Goal: Task Accomplishment & Management: Manage account settings

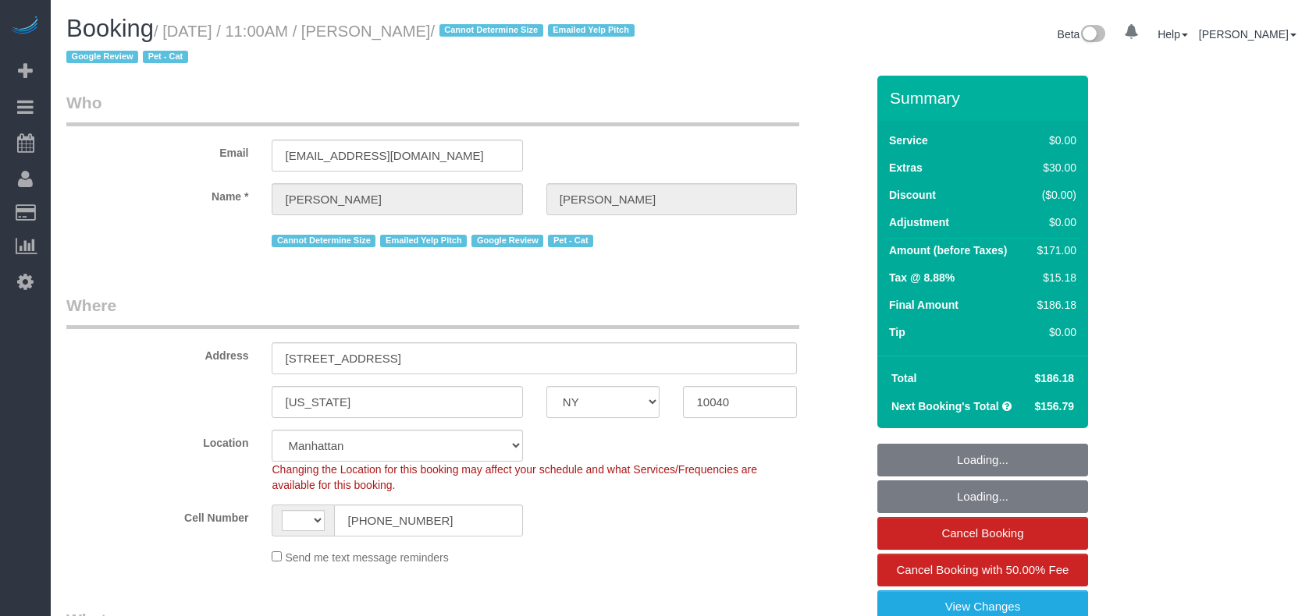
select select "NY"
select select "number:59"
select select "number:73"
select select "number:14"
select select "number:5"
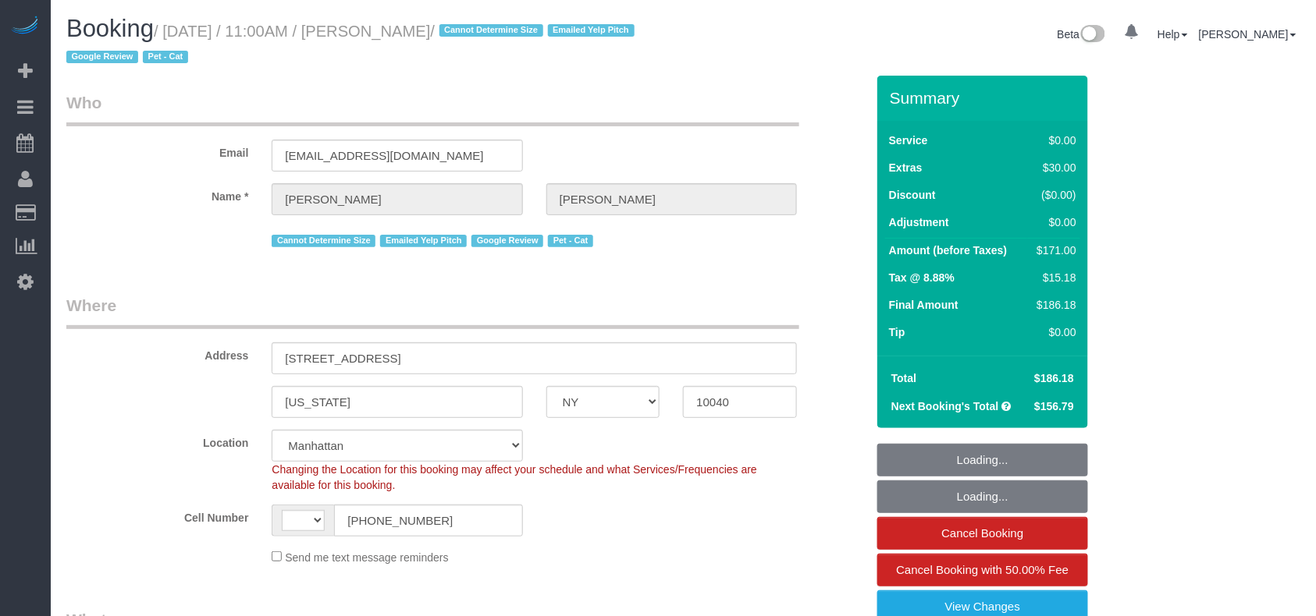
select select "string:US"
select select "object:1418"
select select "string:stripe-pm_1QuRgR4VGloSiKo7ytunWo7w"
select select "1"
select select "spot1"
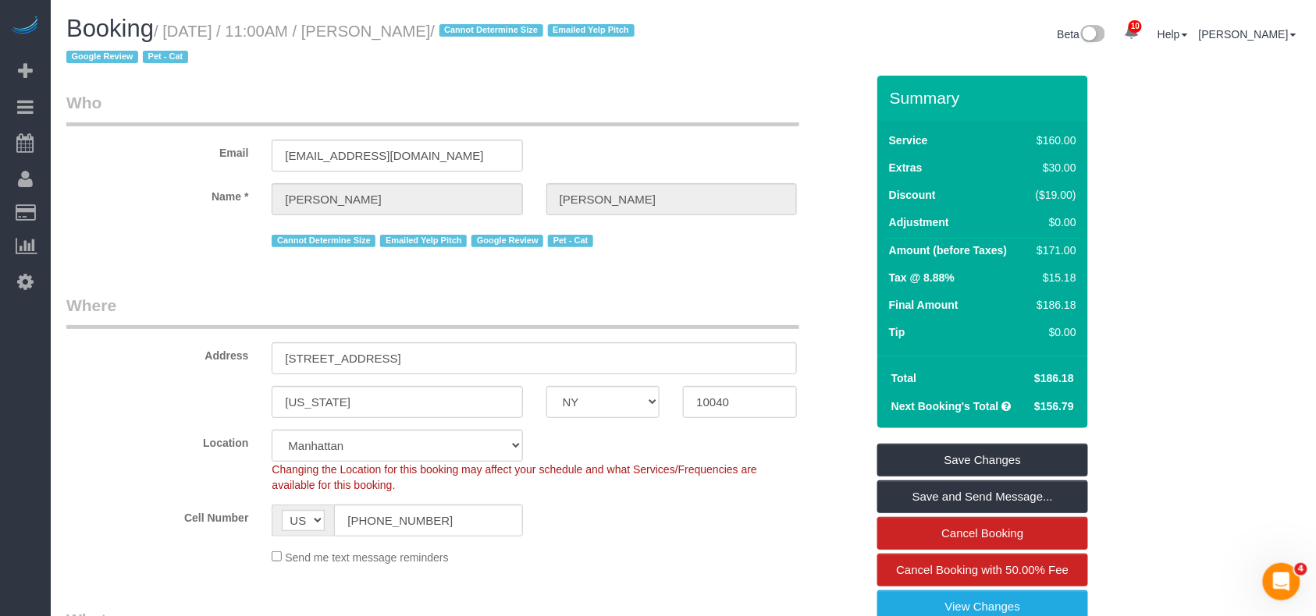
drag, startPoint x: 476, startPoint y: 25, endPoint x: 373, endPoint y: 41, distance: 104.3
click at [373, 41] on h1 "Booking / August 15, 2025 / 11:00AM / Carolyn Lengel / Cannot Determine Size Em…" at bounding box center [368, 42] width 605 height 53
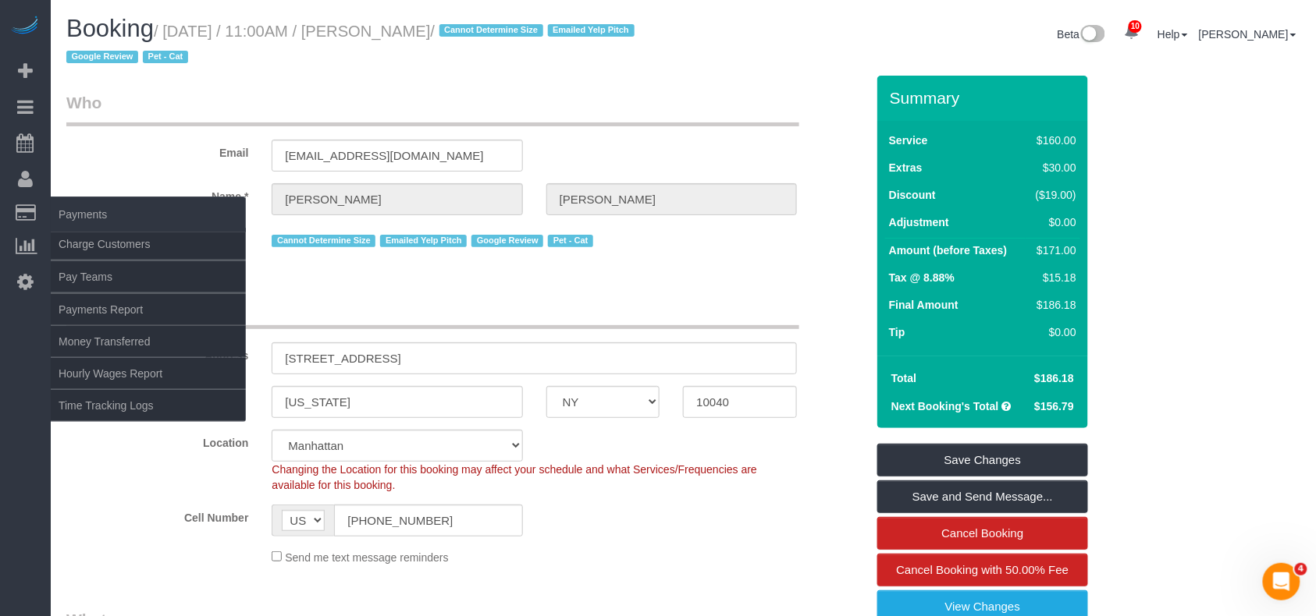
copy small "Carolyn Lengel"
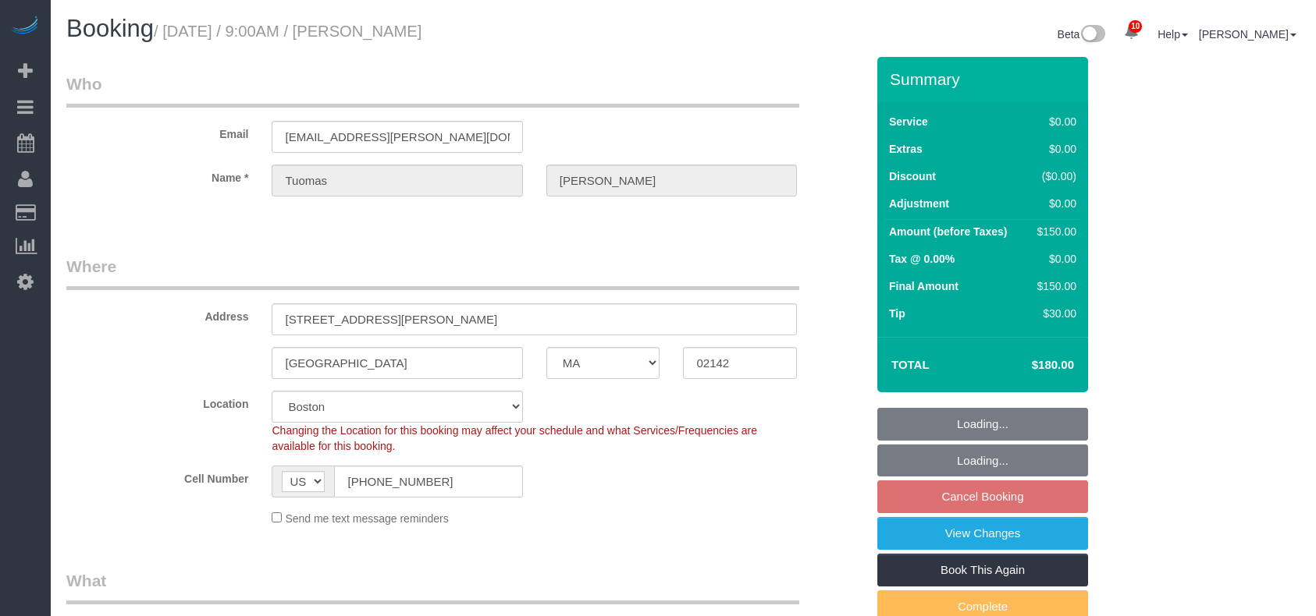
select select "MA"
select select "string:stripe-pm_1RZx7r4VGloSiKo7eRWYNNFs"
select select "spot2"
select select "number:57"
select select "number:72"
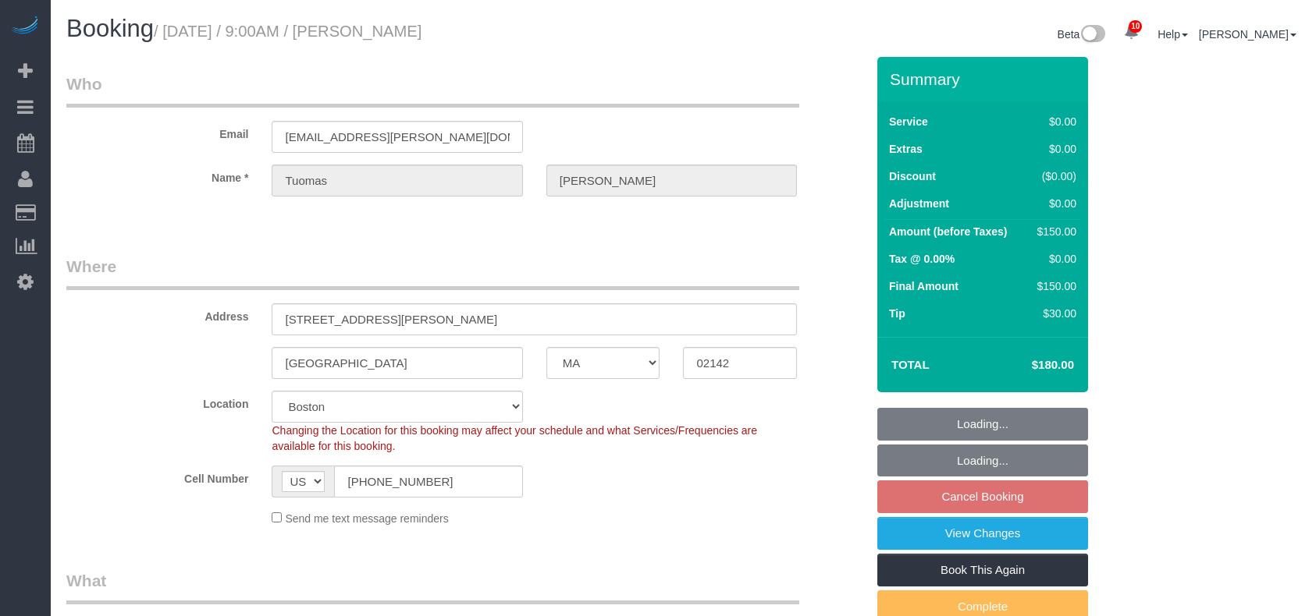
select select "number:15"
select select "number:6"
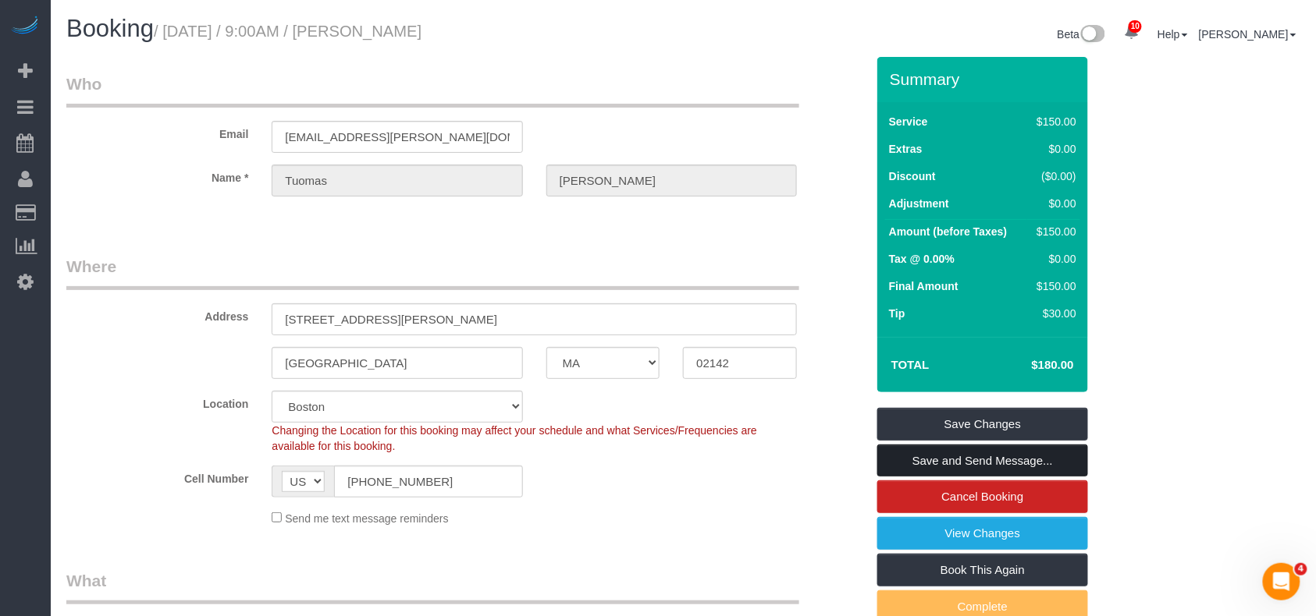
drag, startPoint x: 956, startPoint y: 459, endPoint x: 941, endPoint y: 459, distance: 14.8
click at [956, 460] on link "Save and Send Message..." at bounding box center [982, 461] width 211 height 33
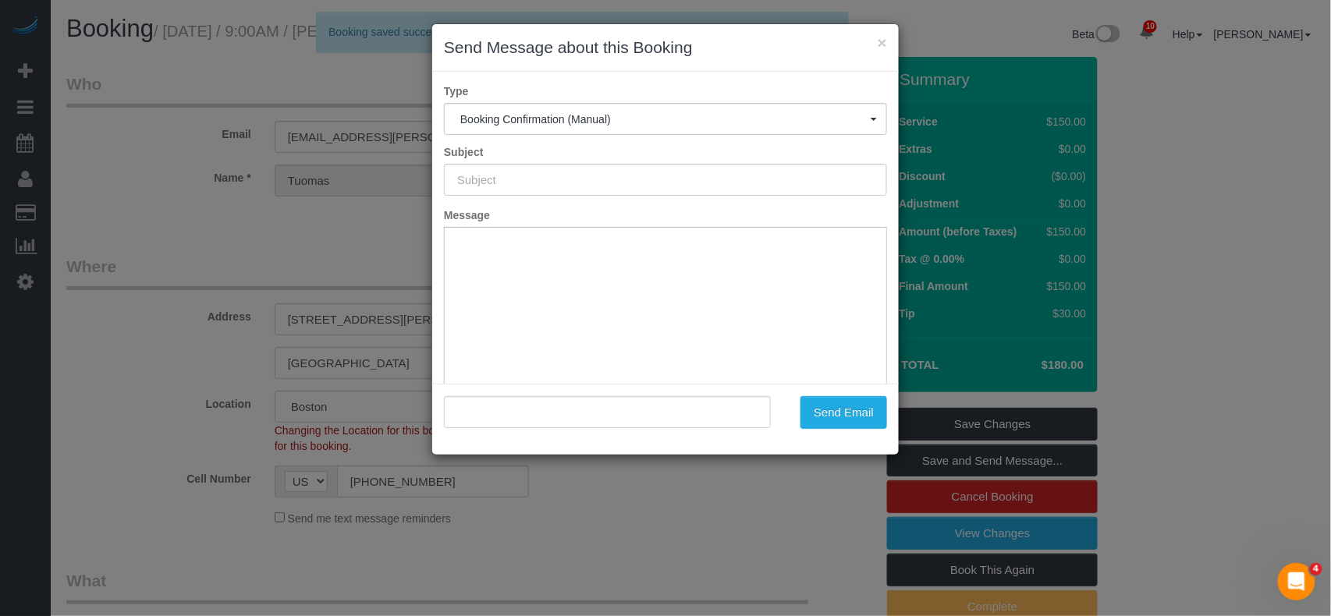
type input "Cleaning Confirmed for 08/22/2025 at 9:00am"
type input ""Tuomas Haarnoja" <tuomas.haarnoja@gmail.com>"
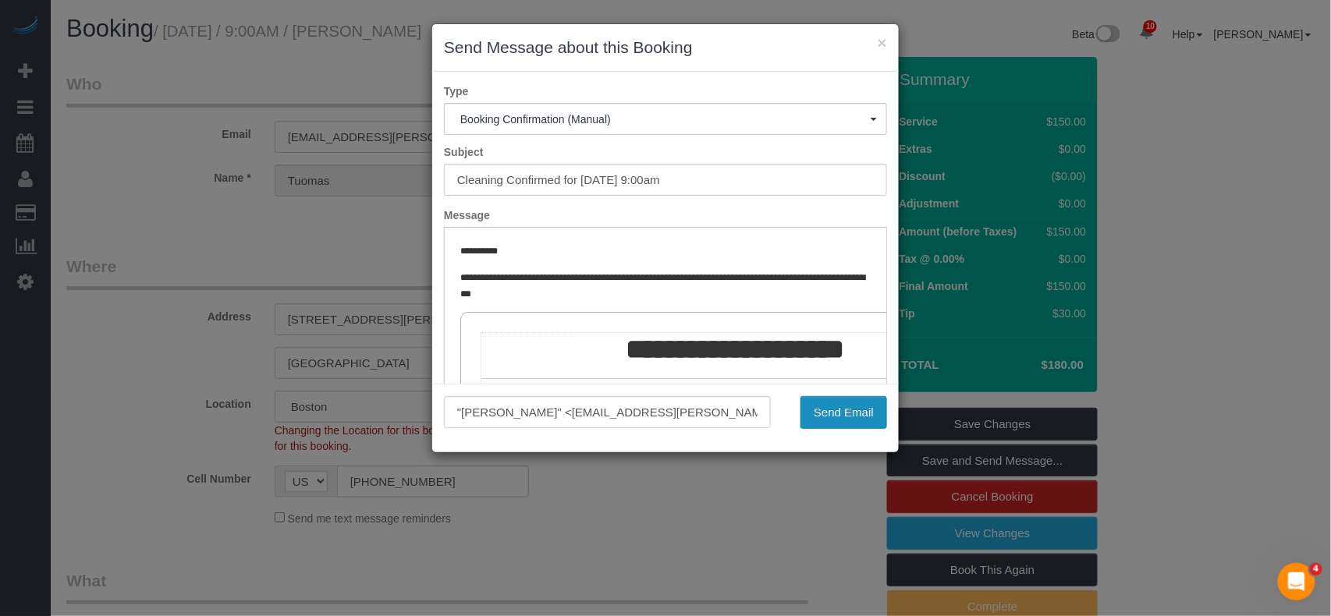
click at [866, 409] on button "Send Email" at bounding box center [844, 412] width 87 height 33
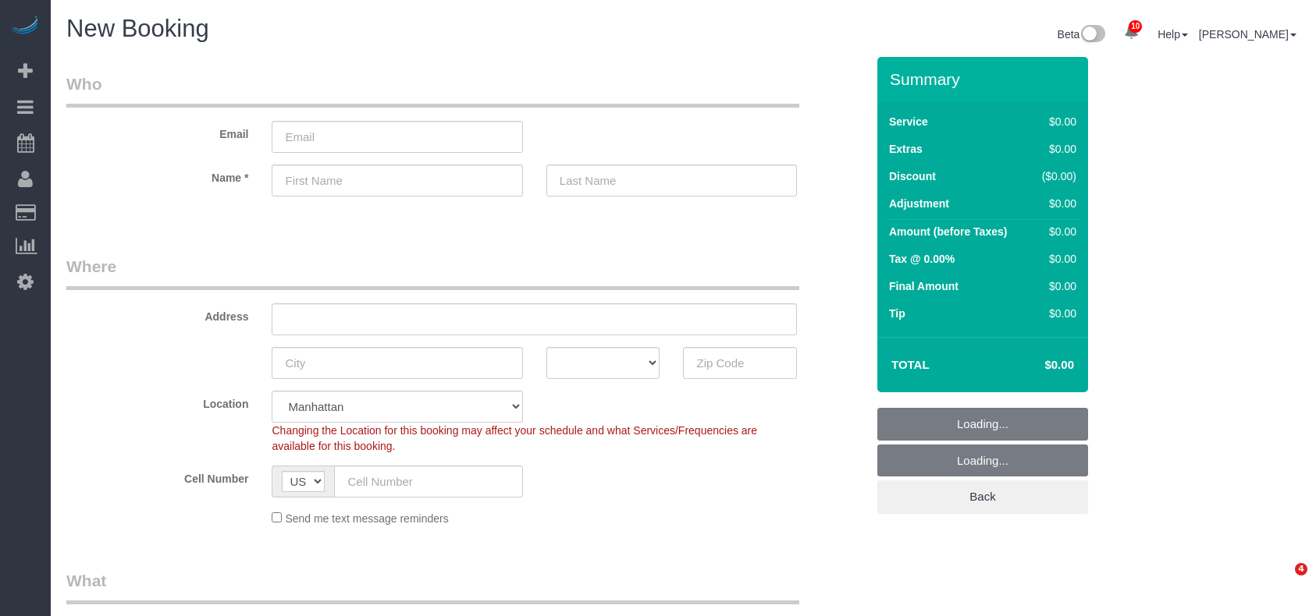
select select "number:89"
select select "number:90"
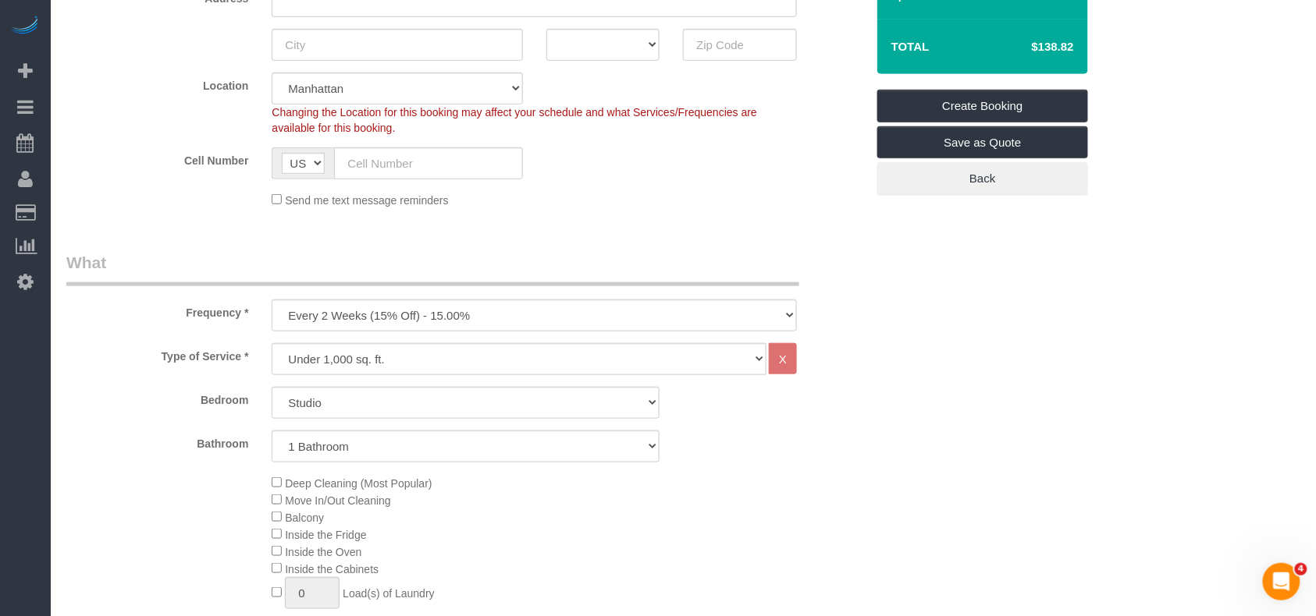
scroll to position [416, 0]
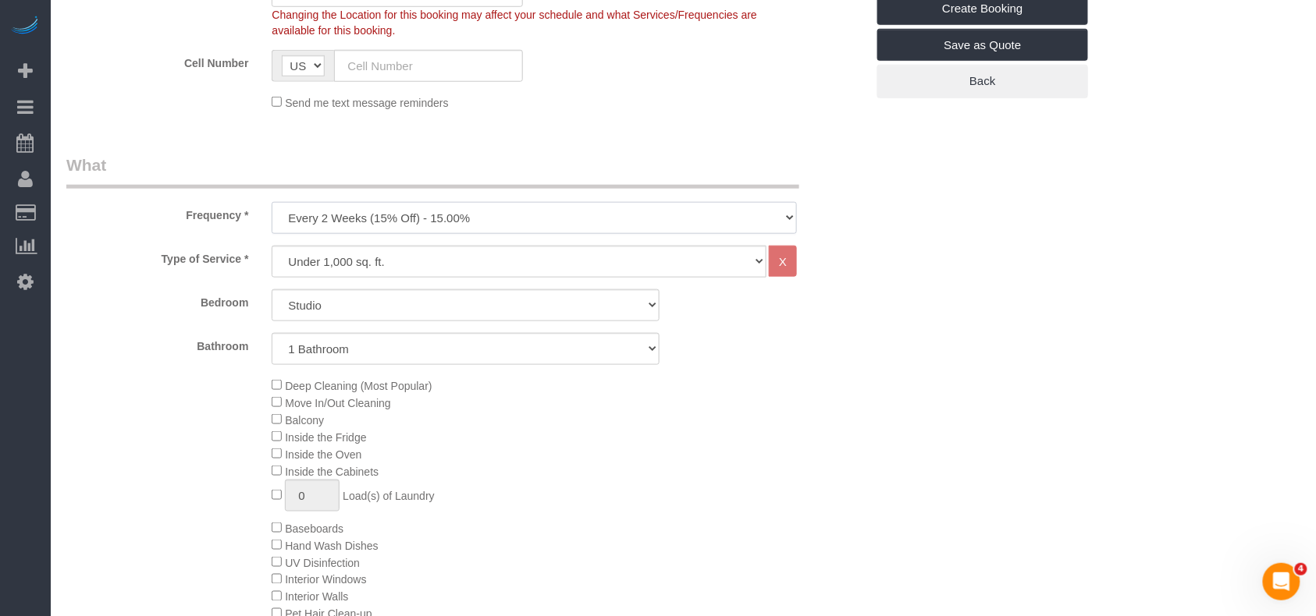
click at [394, 222] on select "One Time Weekly (20% Off) - 20.00% Every 2 Weeks (15% Off) - 15.00% Every 4 Wee…" at bounding box center [534, 218] width 525 height 32
select select "object:1861"
click at [272, 202] on select "One Time Weekly (20% Off) - 20.00% Every 2 Weeks (15% Off) - 15.00% Every 4 Wee…" at bounding box center [534, 218] width 525 height 32
click at [391, 222] on select "One Time Weekly (20% Off) - 20.00% Every 2 Weeks (15% Off) - 15.00% Every 4 Wee…" at bounding box center [534, 218] width 525 height 32
click at [222, 222] on div "Frequency * One Time Weekly (20% Off) - 20.00% Every 2 Weeks (15% Off) - 15.00%…" at bounding box center [466, 194] width 822 height 80
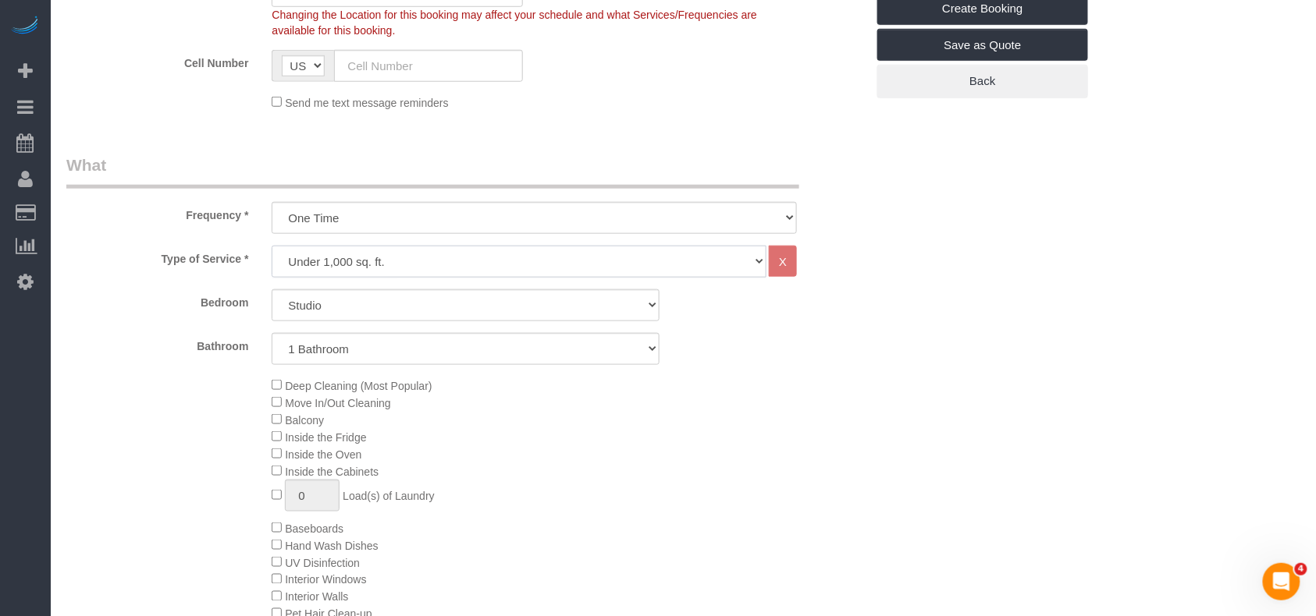
click at [320, 260] on select "Under 1,000 sq. ft. 1,001 - 1,500 sq. ft. 1,500+ sq. ft. Custom Cleaning Office…" at bounding box center [519, 262] width 495 height 32
select select "213"
click at [272, 246] on select "Under 1,000 sq. ft. 1,001 - 1,500 sq. ft. 1,500+ sq. ft. Custom Cleaning Office…" at bounding box center [519, 262] width 495 height 32
select select "1"
select select "120"
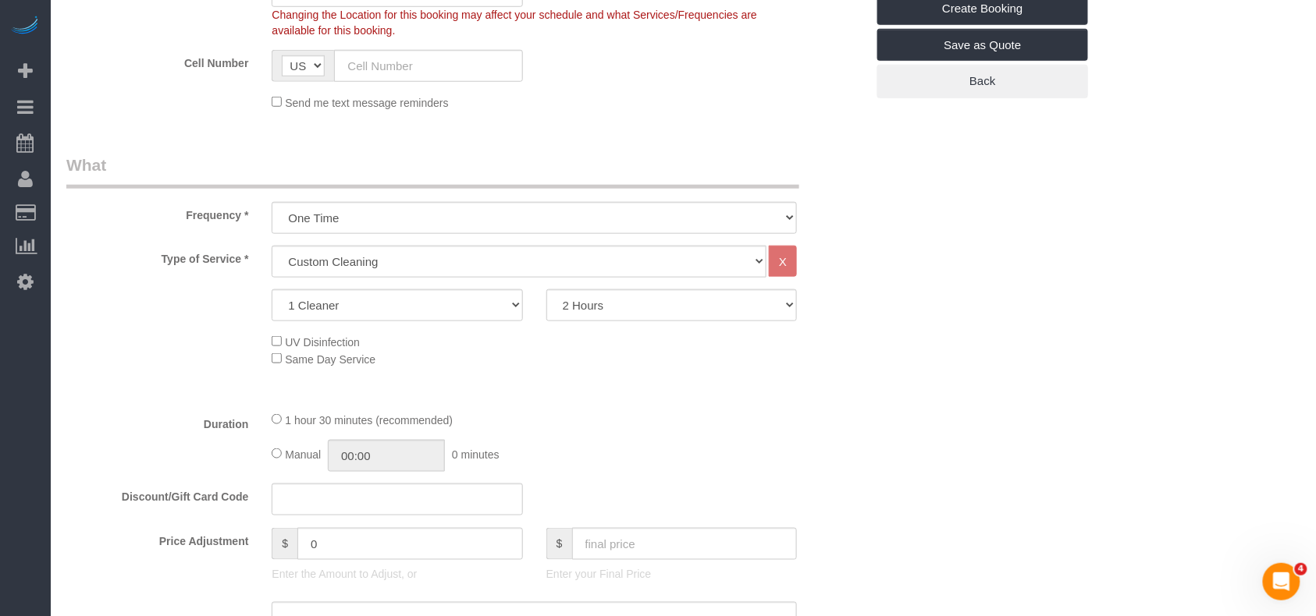
click at [730, 379] on div "Type of Service * Under 1,000 sq. ft. 1,001 - 1,500 sq. ft. 1,500+ sq. ft. Cust…" at bounding box center [465, 322] width 799 height 153
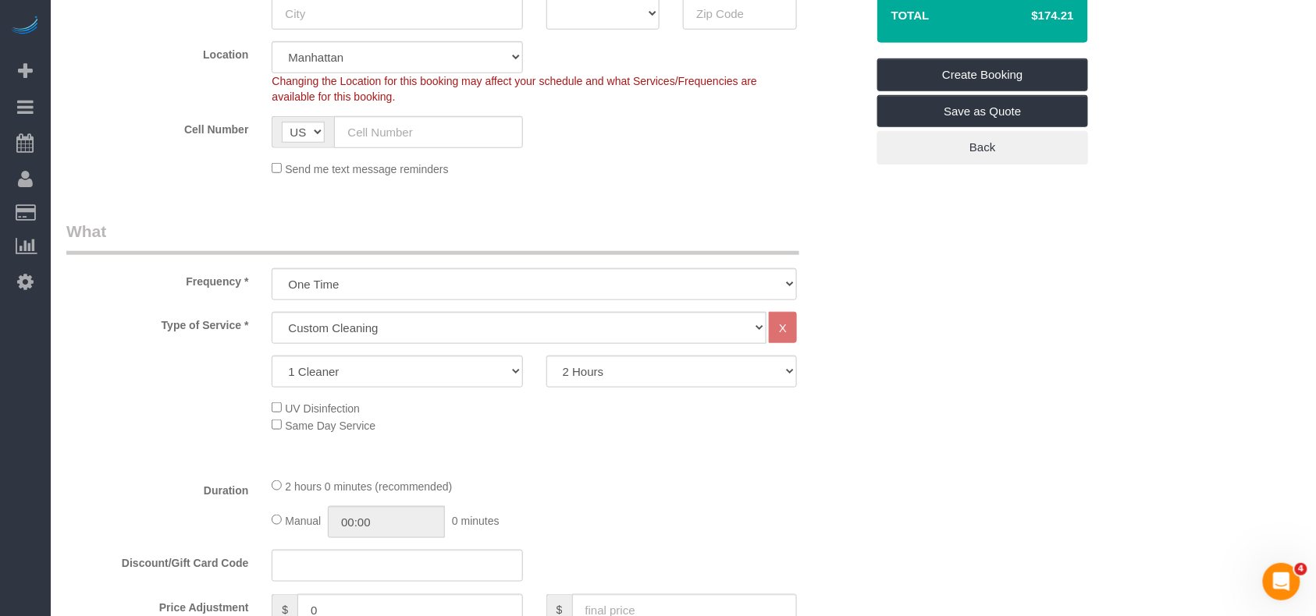
scroll to position [208, 0]
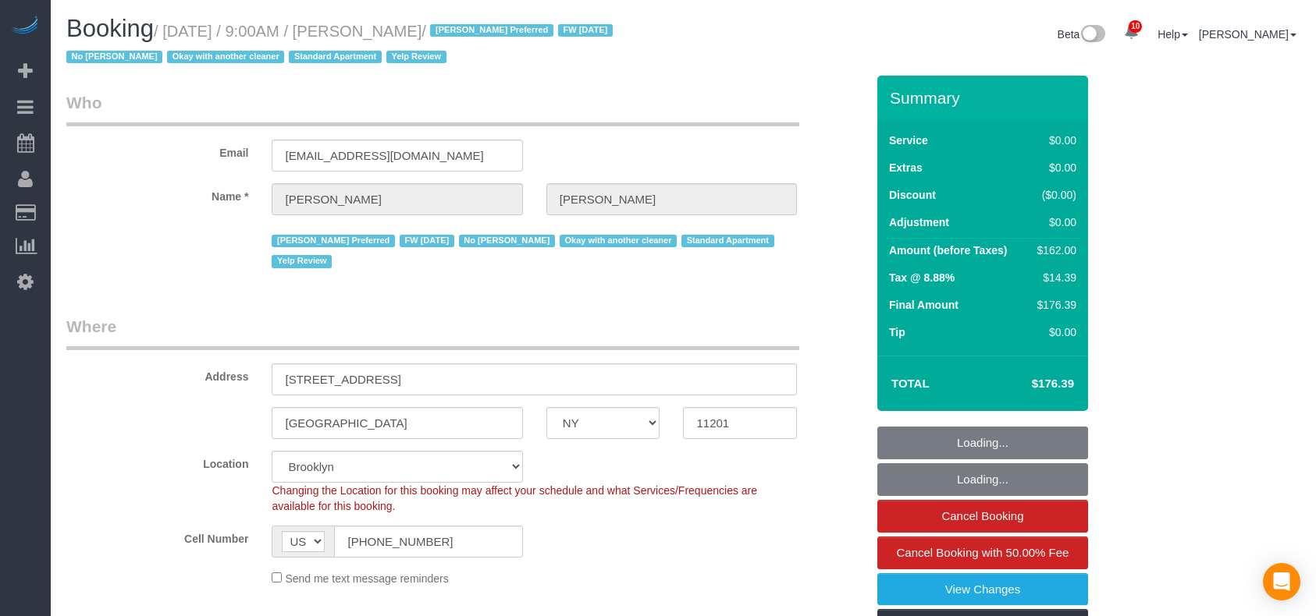
select select "NY"
select select "spot1"
select select "number:89"
select select "number:90"
select select "number:15"
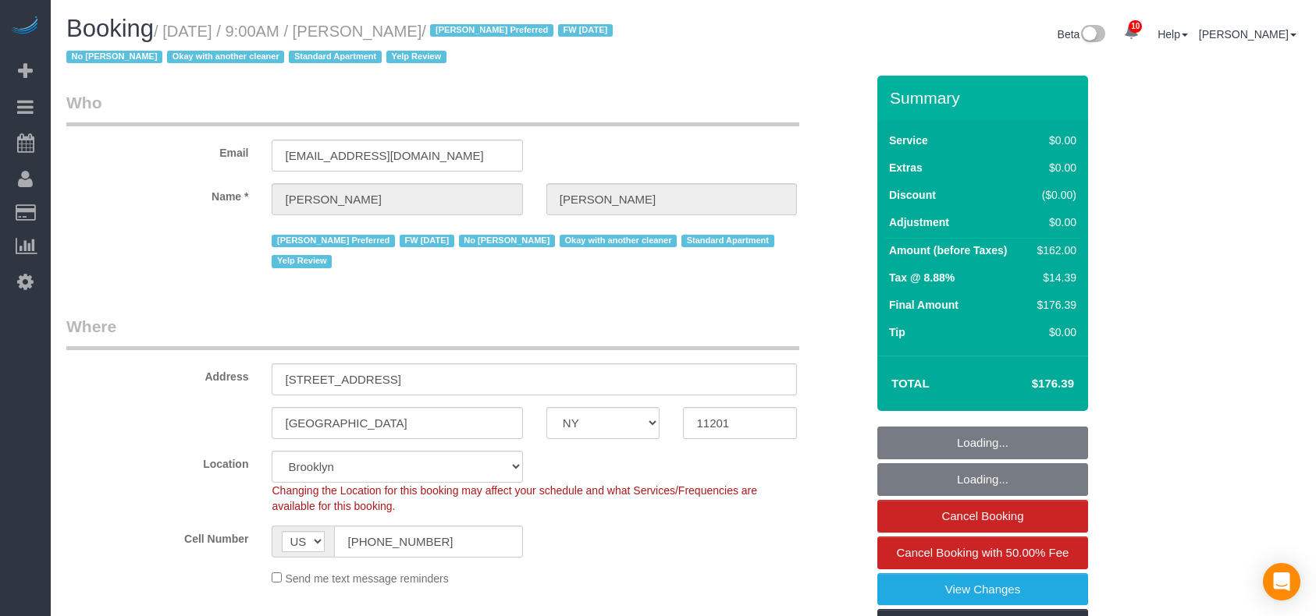
select select "number:5"
select select "number:21"
select select "2"
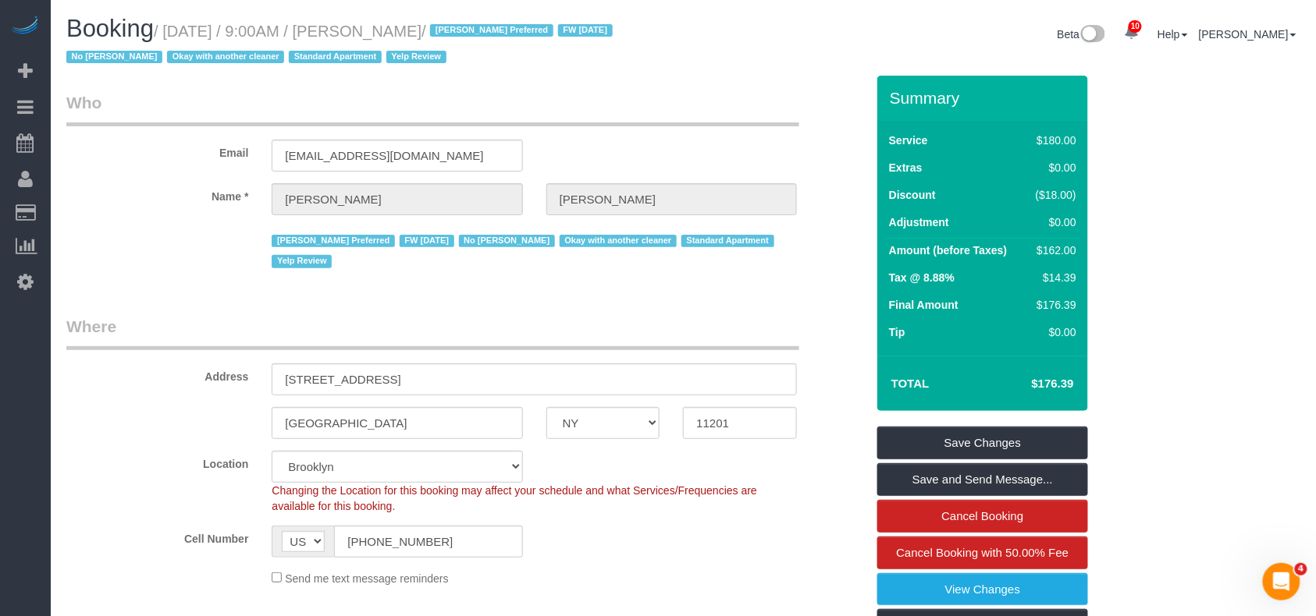
drag, startPoint x: 512, startPoint y: 29, endPoint x: 172, endPoint y: 29, distance: 340.2
click at [172, 29] on small "/ [DATE] / 9:00AM / [PERSON_NAME] / [PERSON_NAME] Preferred FW [DATE] No [PERSO…" at bounding box center [341, 45] width 551 height 44
click at [72, 78] on span "Add Booking" at bounding box center [148, 71] width 195 height 36
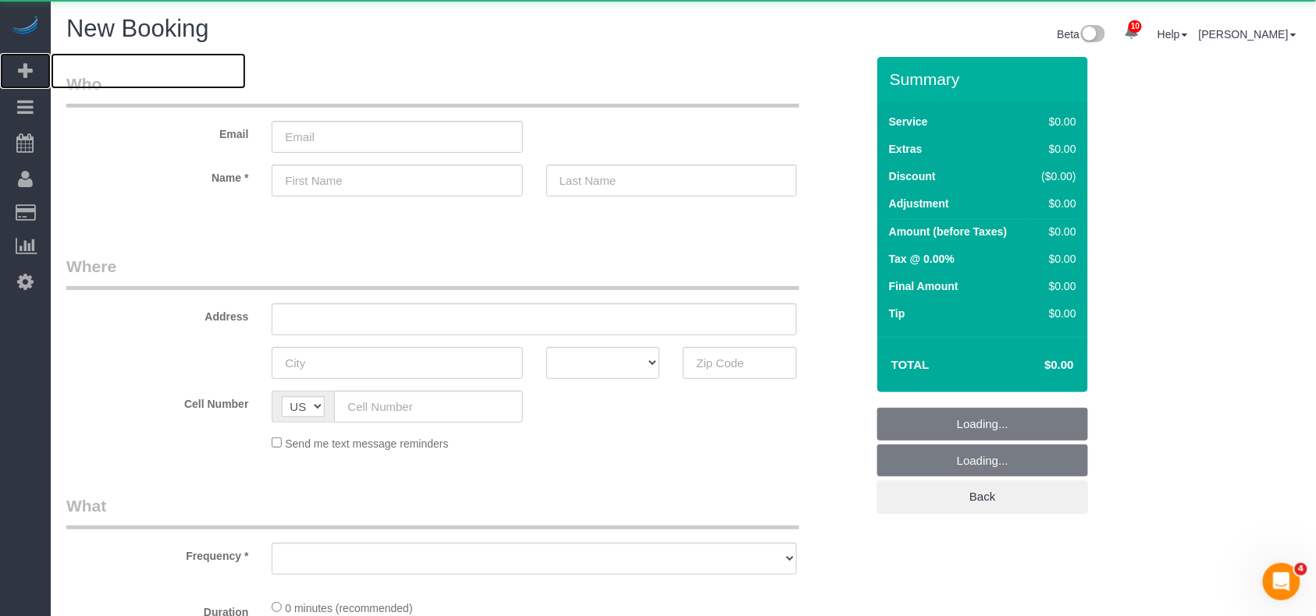
select select "number:89"
select select "number:90"
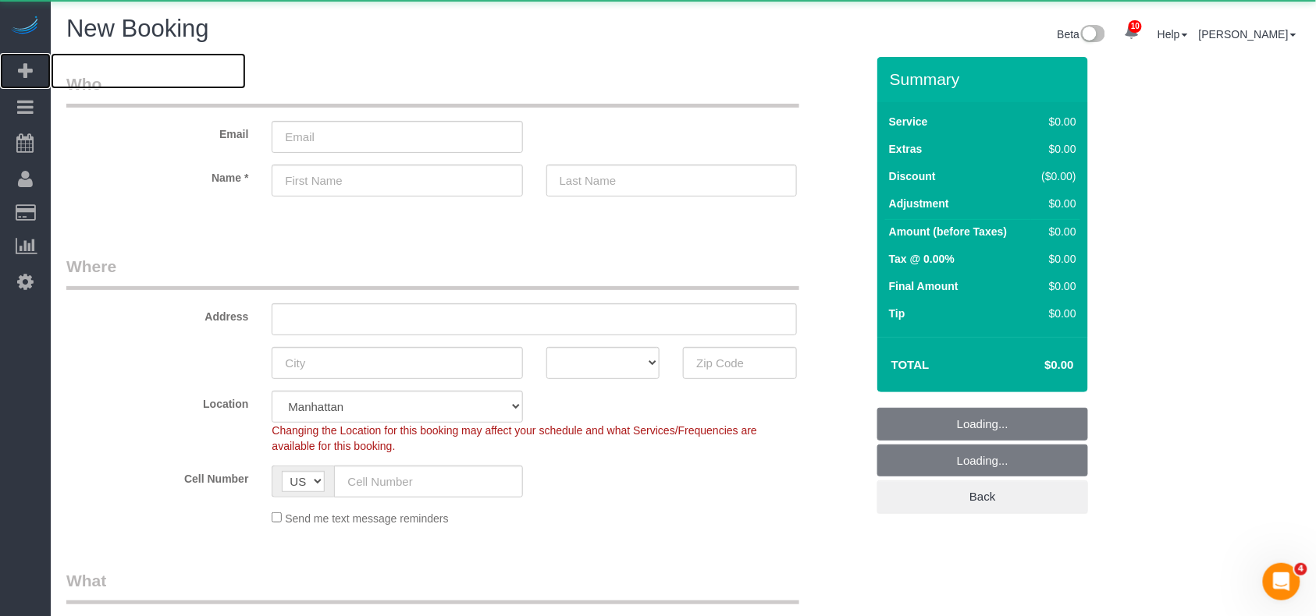
select select "object:2763"
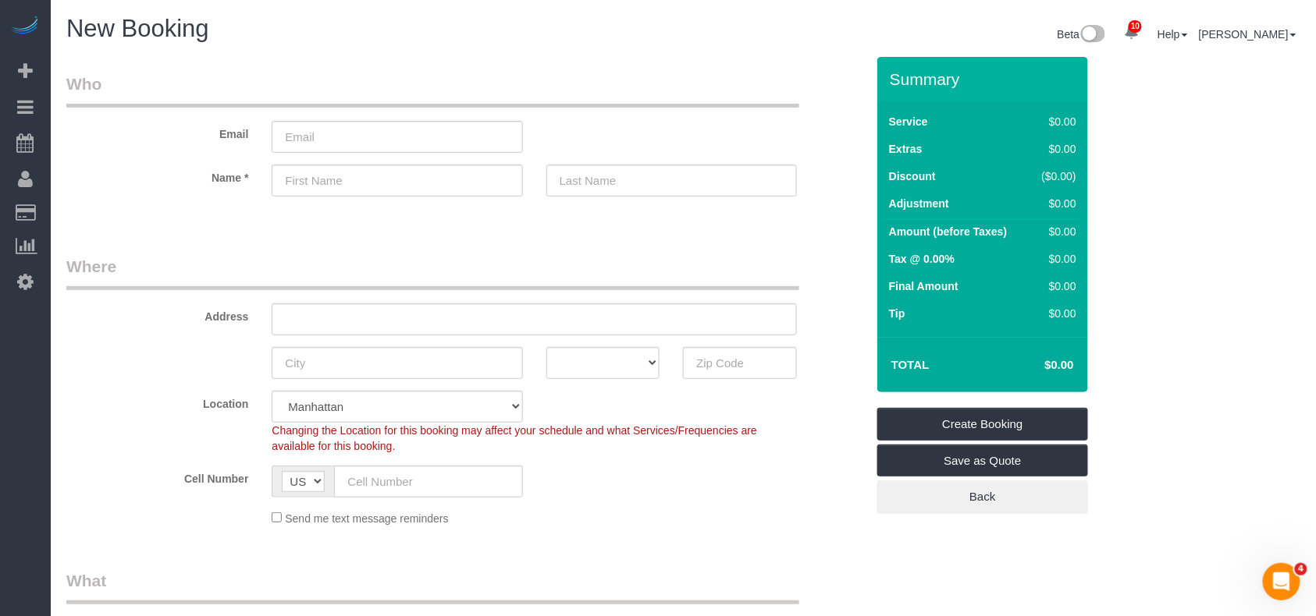
scroll to position [520, 0]
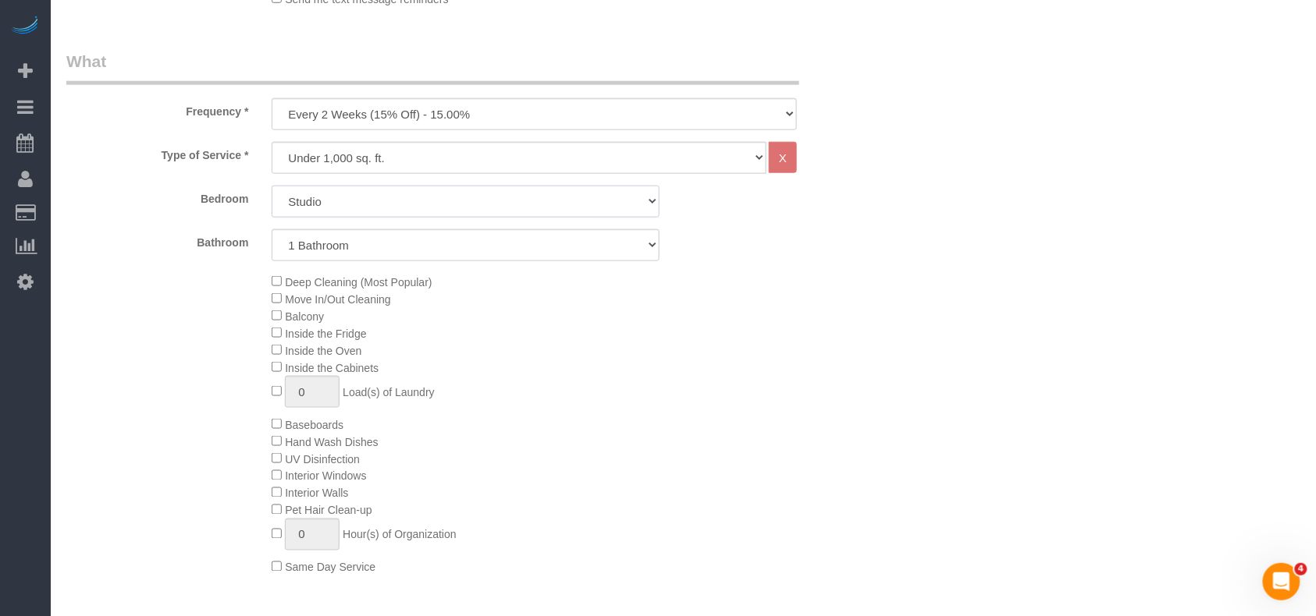
select select "2"
click at [272, 186] on select "Studio 1 Bedroom 2 Bedrooms 3 Bedrooms" at bounding box center [466, 202] width 388 height 32
click at [359, 117] on select "One Time Weekly (20% Off) - 20.00% Every 2 Weeks (15% Off) - 15.00% Every 4 Wee…" at bounding box center [534, 114] width 525 height 32
select select "object:2764"
click at [272, 98] on select "One Time Weekly (20% Off) - 20.00% Every 2 Weeks (15% Off) - 15.00% Every 4 Wee…" at bounding box center [534, 114] width 525 height 32
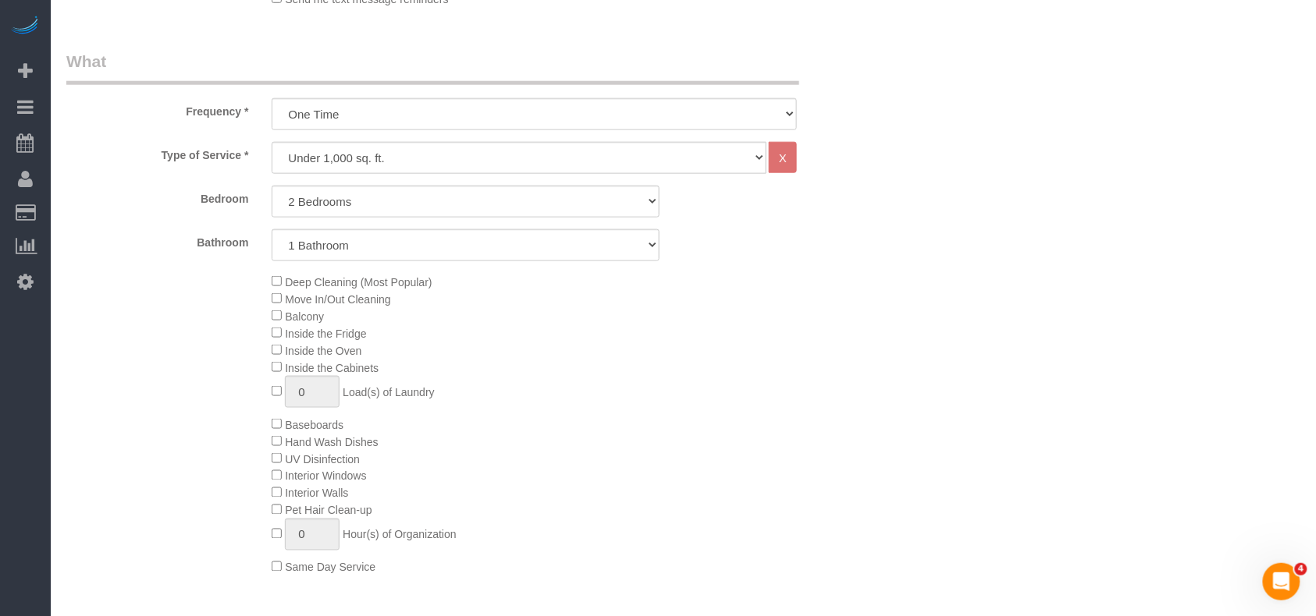
click at [528, 310] on div "Deep Cleaning (Most Popular) Move In/Out Cleaning Balcony Inside the Fridge Ins…" at bounding box center [568, 424] width 616 height 303
click at [653, 342] on div "Deep Cleaning (Most Popular) Move In/Out Cleaning Balcony Inside the Fridge Ins…" at bounding box center [568, 424] width 616 height 303
click at [688, 375] on div "Deep Cleaning (Most Popular) Move In/Out Cleaning Balcony Inside the Fridge Ins…" at bounding box center [568, 424] width 616 height 303
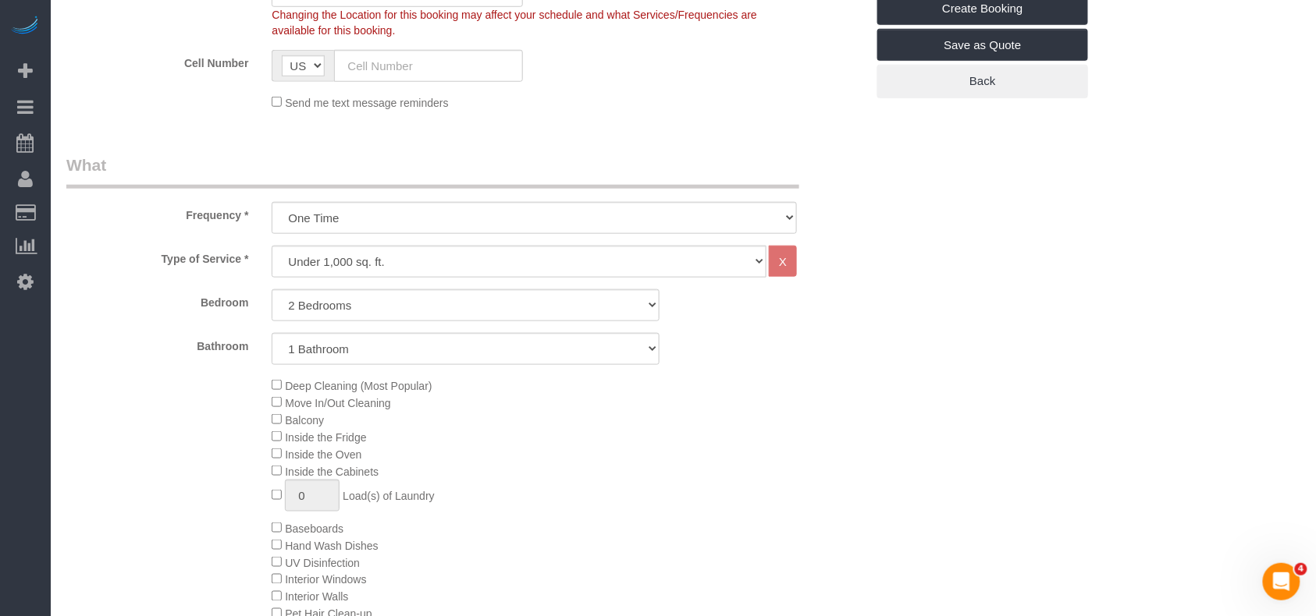
scroll to position [0, 0]
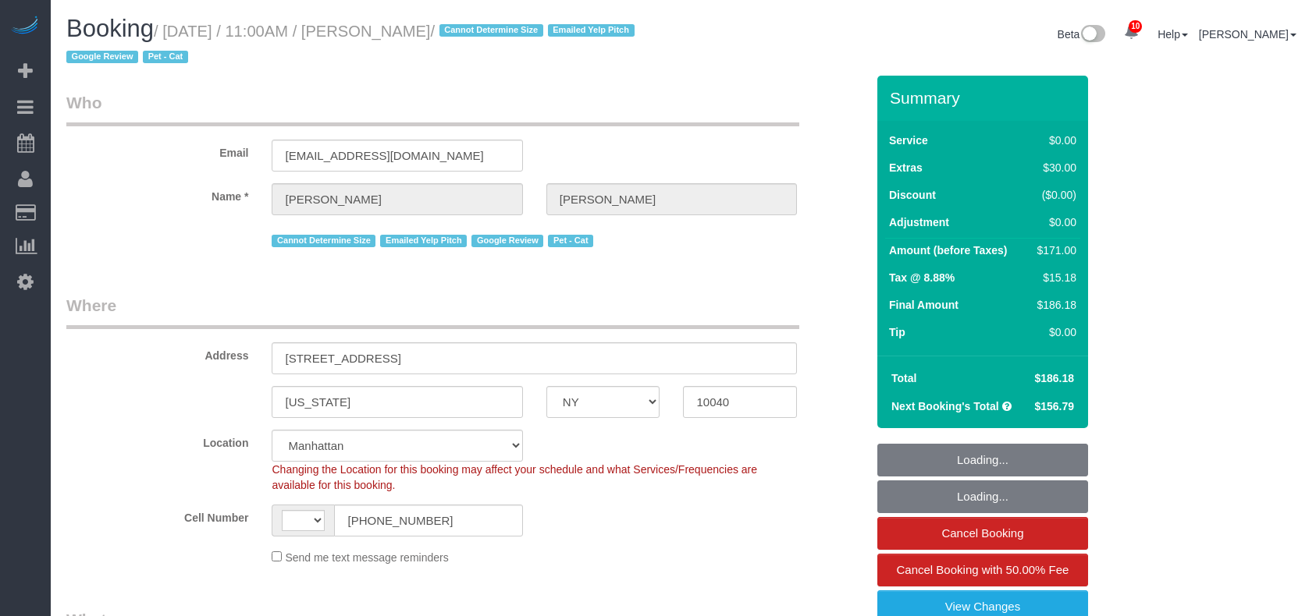
select select "NY"
select select "string:stripe-pm_1QuRgR4VGloSiKo7ytunWo7w"
select select "number:59"
select select "number:73"
select select "number:14"
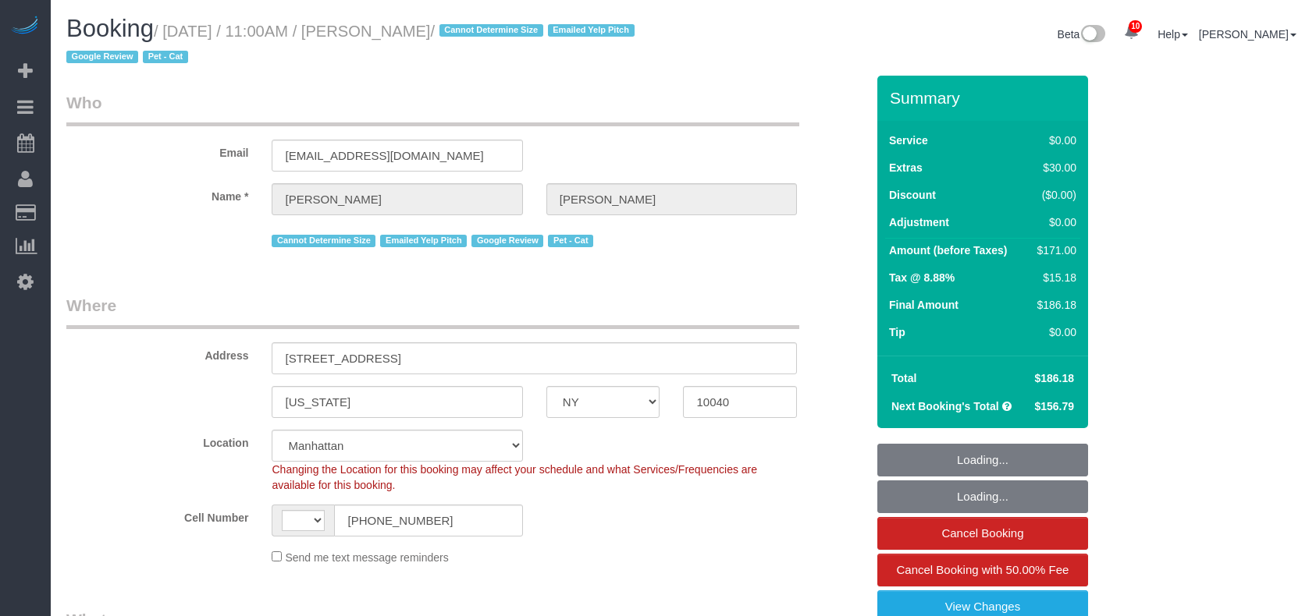
select select "number:5"
select select "string:US"
select select "spot1"
select select "object:1418"
select select "1"
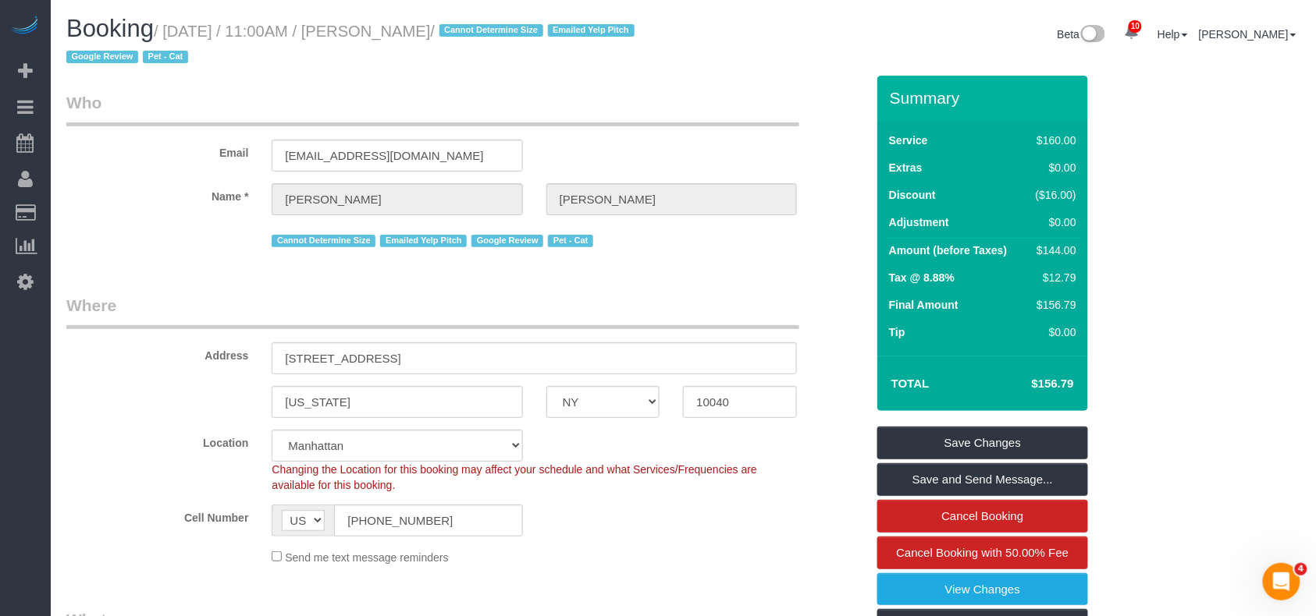
select select "spot34"
drag, startPoint x: 481, startPoint y: 30, endPoint x: 375, endPoint y: 31, distance: 106.1
click at [375, 31] on small "/ August 15, 2025 / 11:00AM / Carolyn Lengel / Cannot Determine Size Emailed Ye…" at bounding box center [352, 45] width 573 height 44
copy small "Carolyn Lengel"
click at [971, 440] on link "Save Changes" at bounding box center [982, 443] width 211 height 33
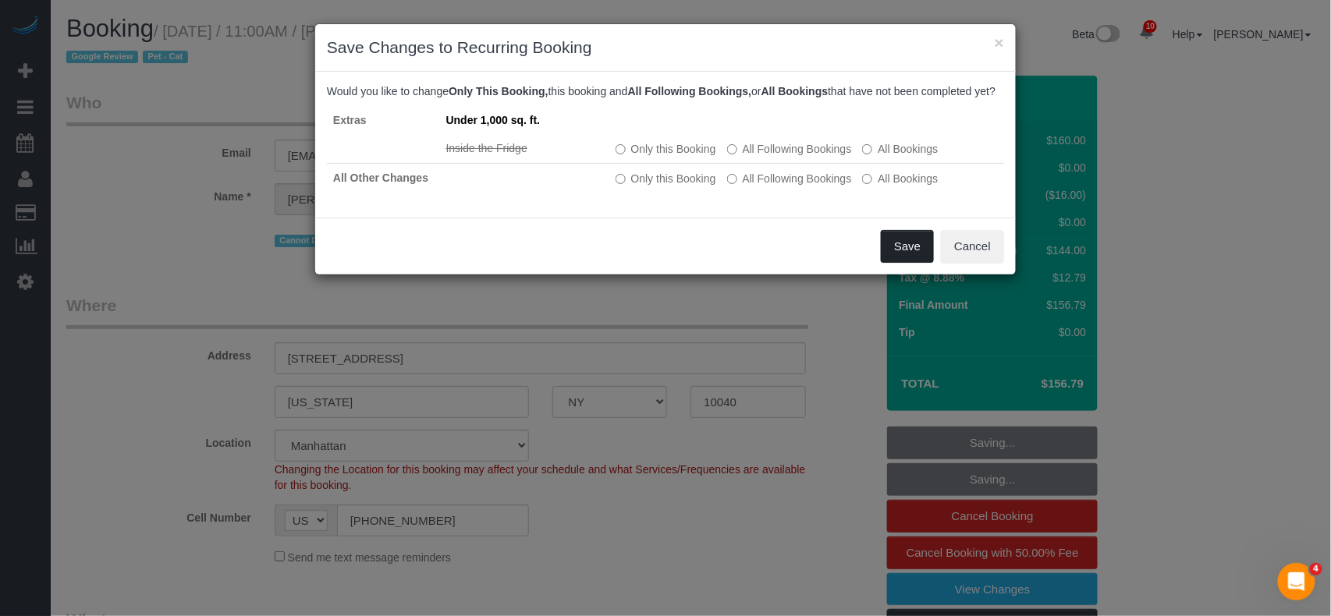
click at [897, 263] on button "Save" at bounding box center [907, 246] width 53 height 33
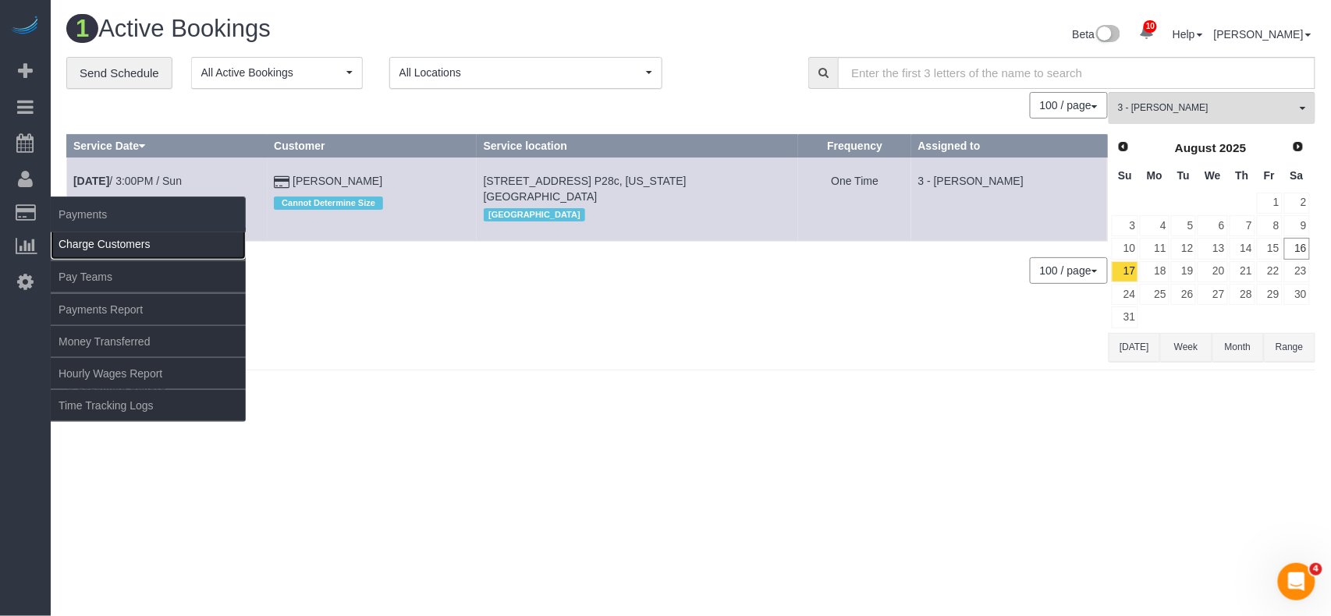
click at [88, 238] on link "Charge Customers" at bounding box center [148, 244] width 195 height 31
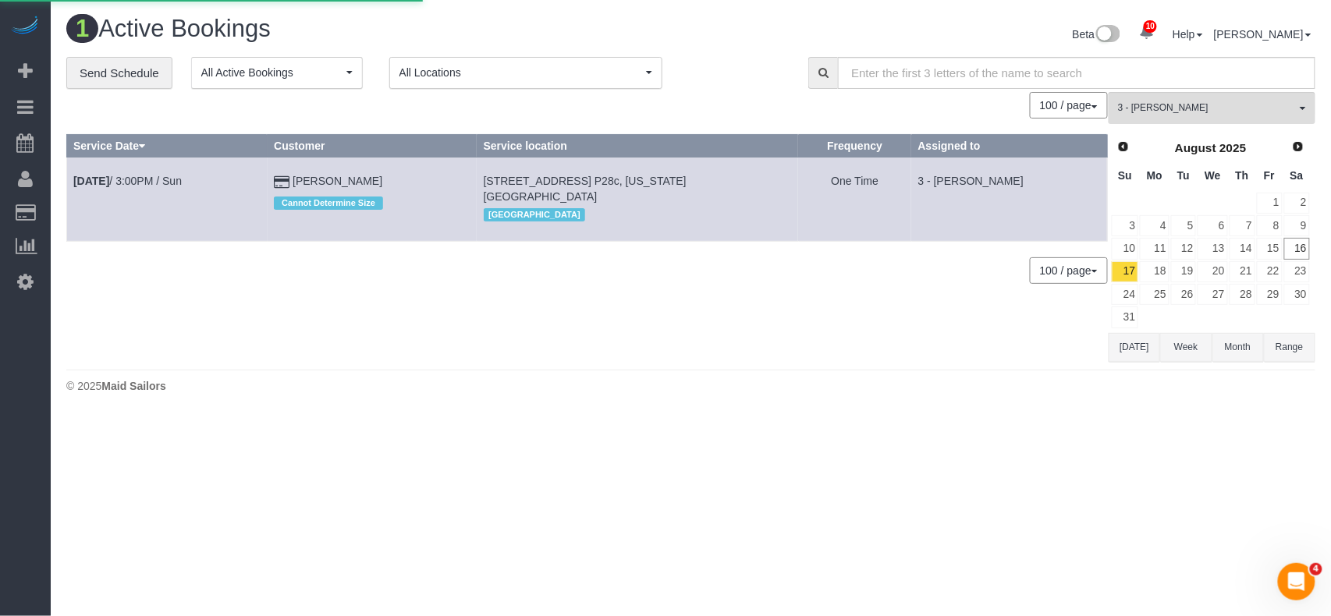
select select
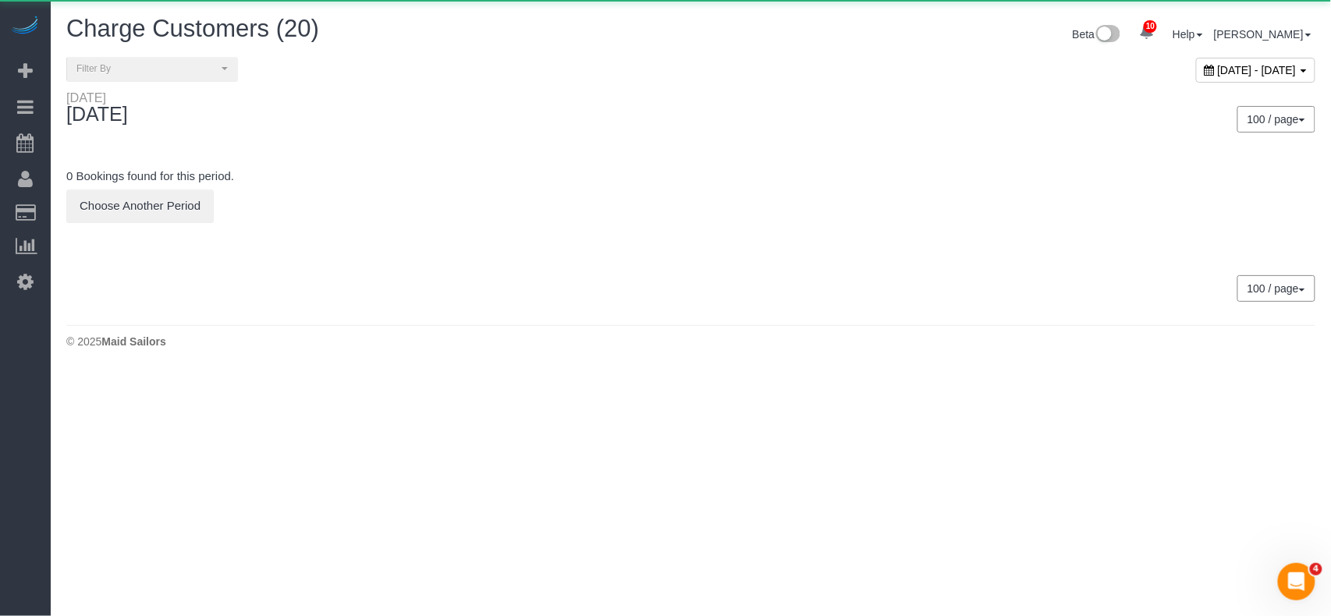
click at [1218, 69] on span "August 16, 2025 - August 16, 2025" at bounding box center [1257, 70] width 79 height 12
type input "**********"
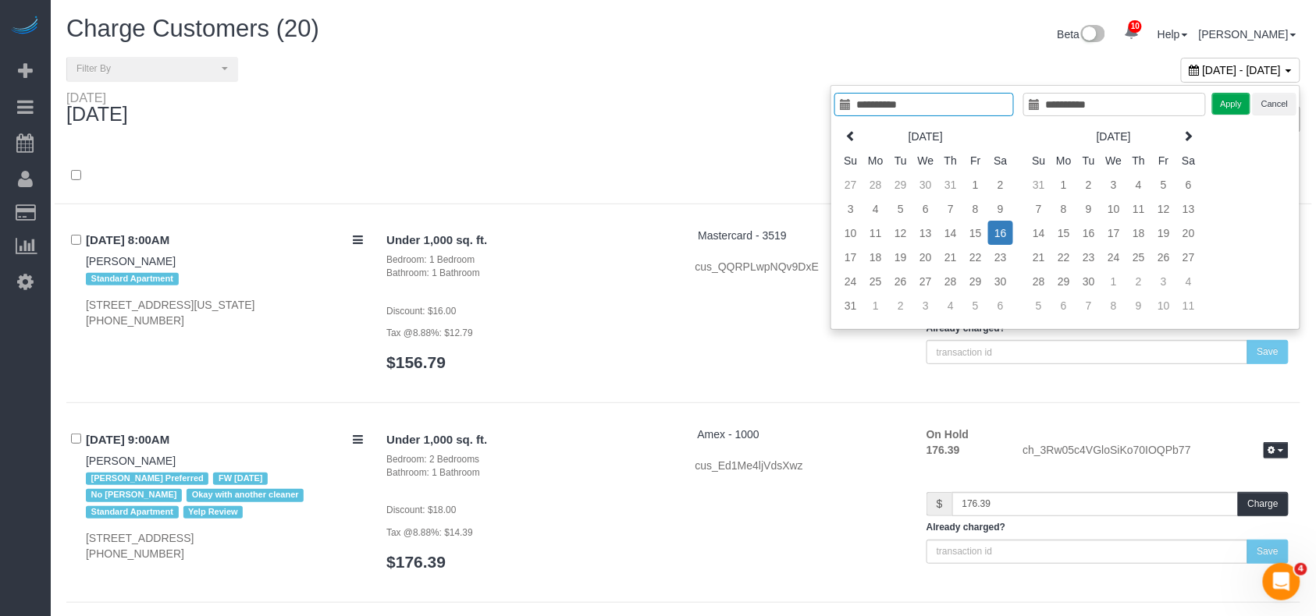
click at [994, 232] on td "16" at bounding box center [1000, 233] width 25 height 24
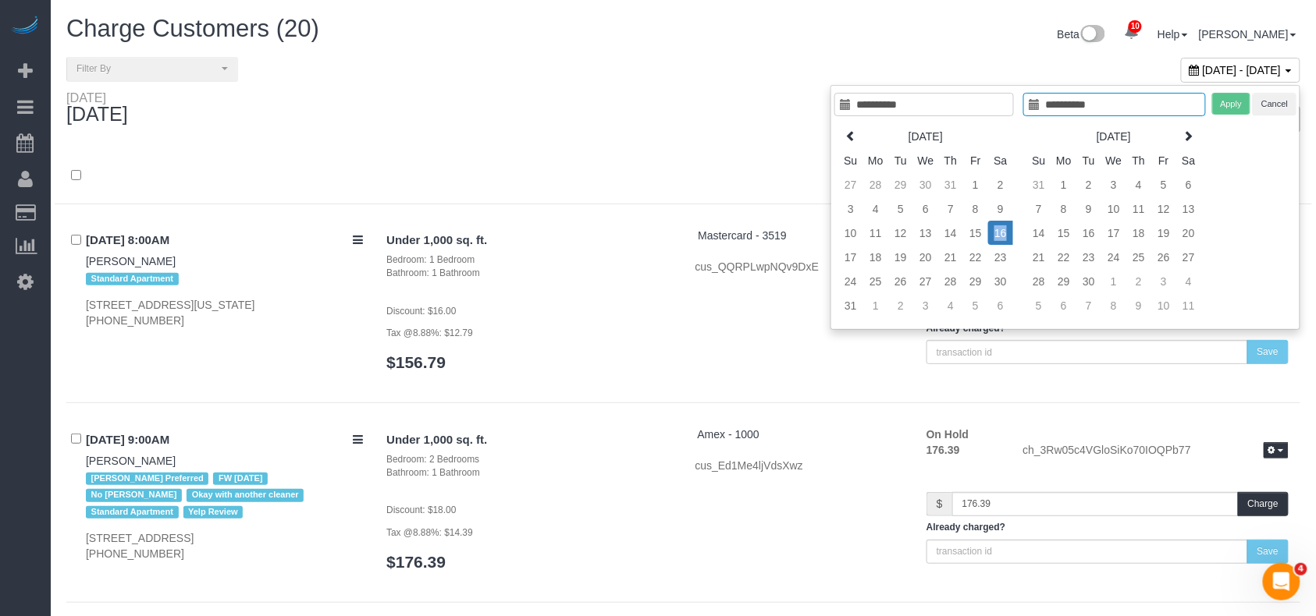
click at [994, 232] on td "16" at bounding box center [1000, 233] width 25 height 24
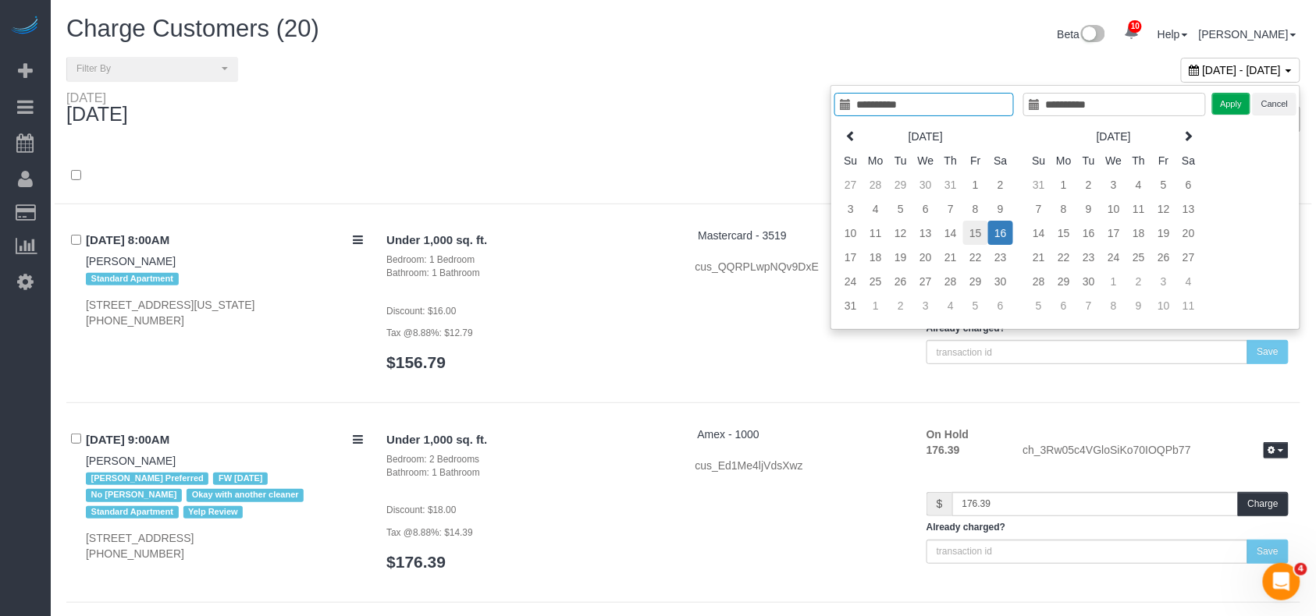
type input "**********"
click at [978, 235] on td "15" at bounding box center [975, 233] width 25 height 24
type input "**********"
click at [1237, 106] on button "Apply" at bounding box center [1231, 104] width 39 height 23
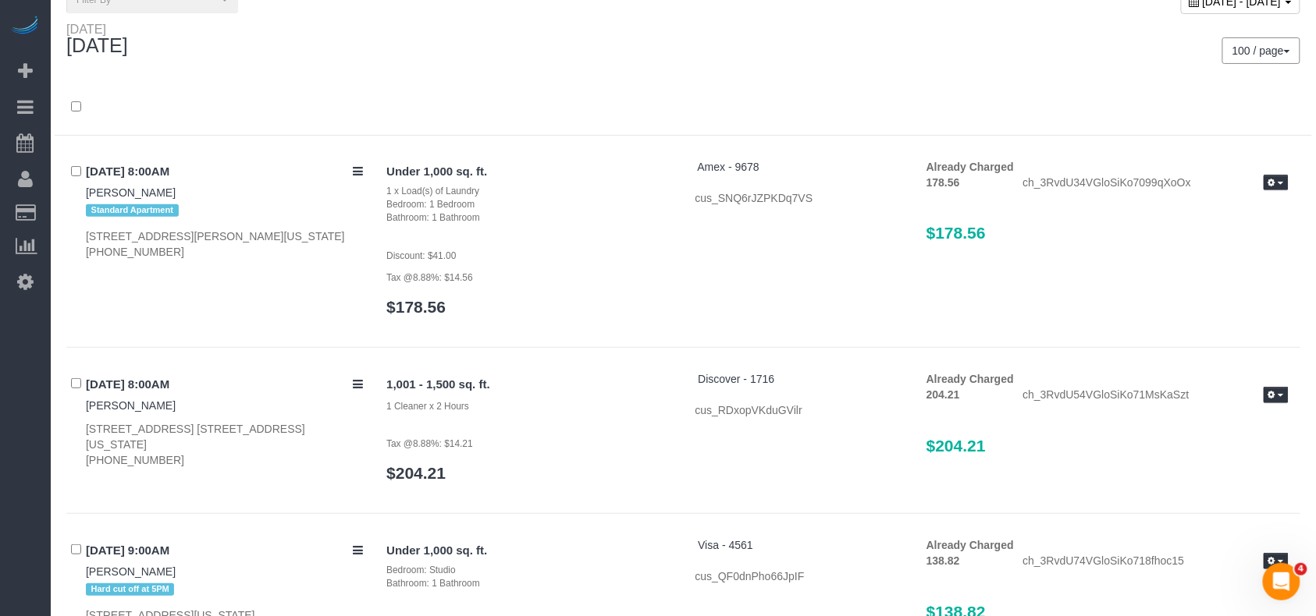
scroll to position [104, 0]
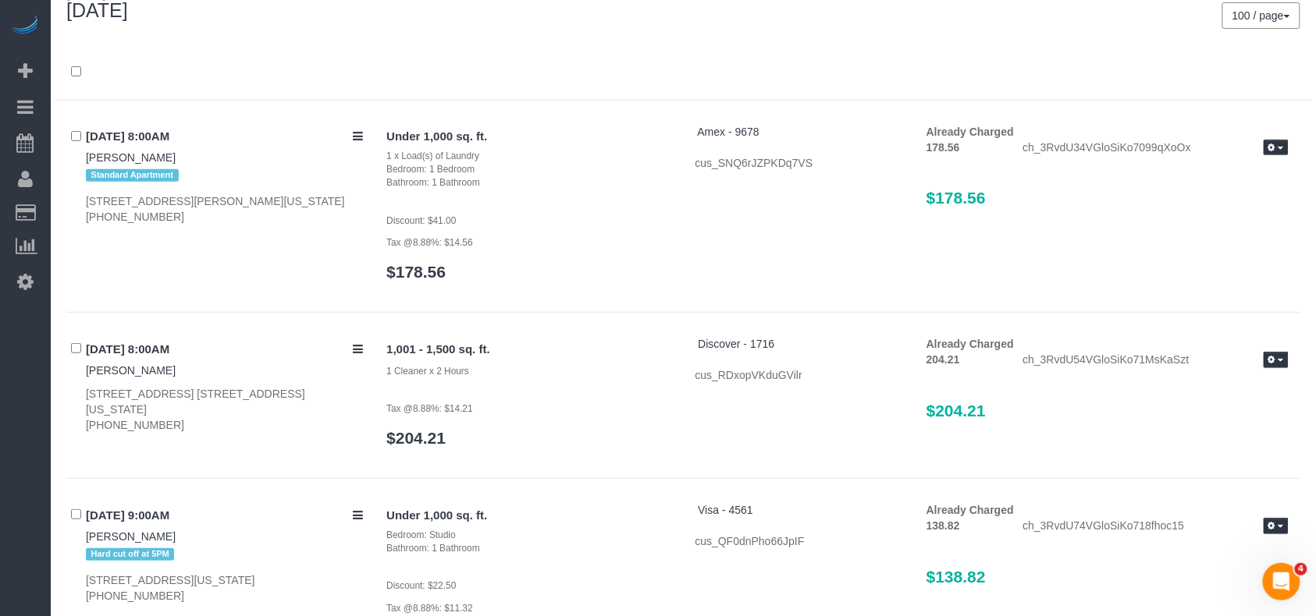
click at [693, 54] on div at bounding box center [683, 72] width 1257 height 56
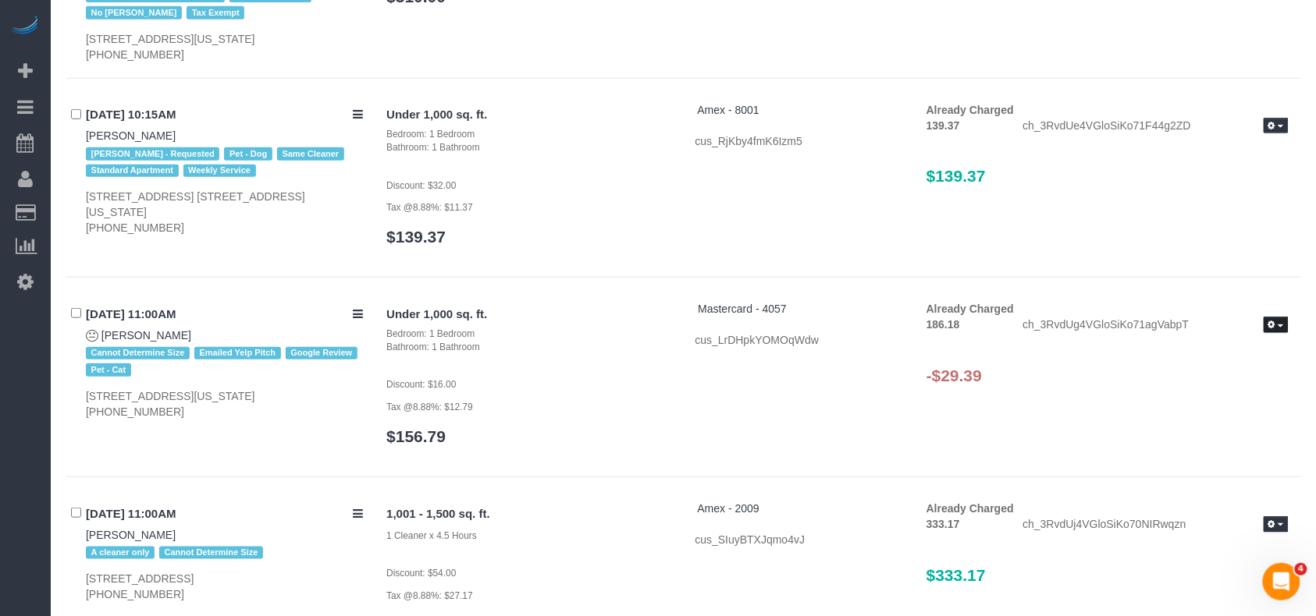
click at [1270, 321] on icon "button" at bounding box center [1271, 325] width 7 height 9
click at [1199, 342] on link "Refund" at bounding box center [1225, 352] width 123 height 20
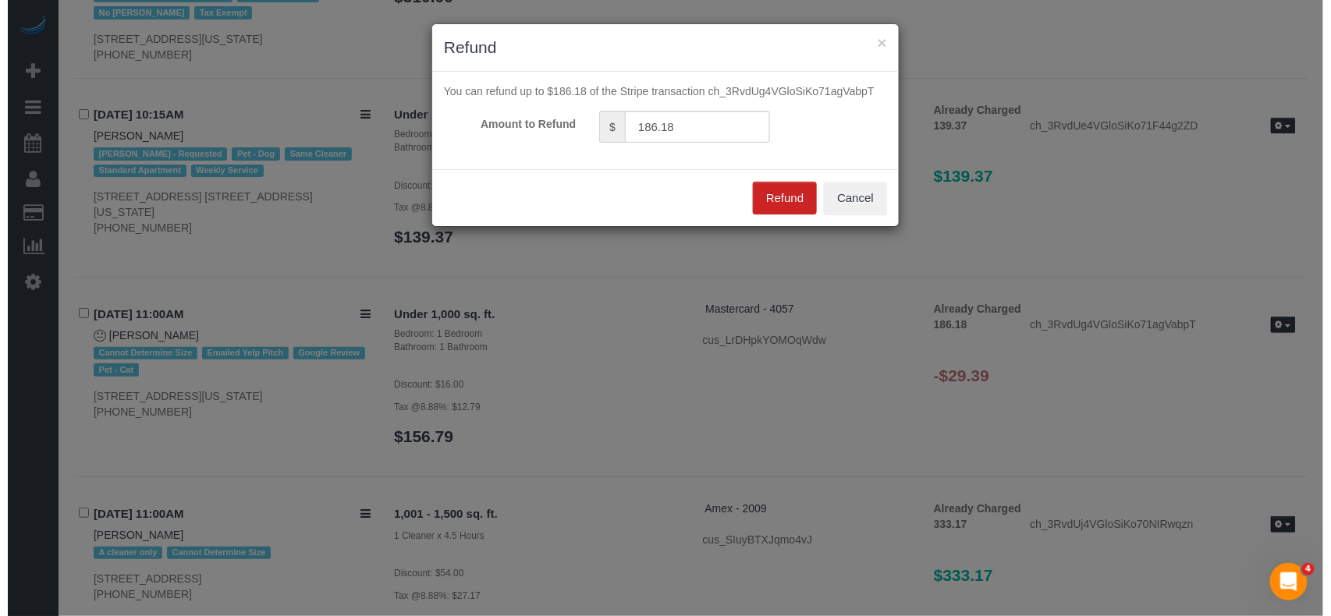
scroll to position [4176, 0]
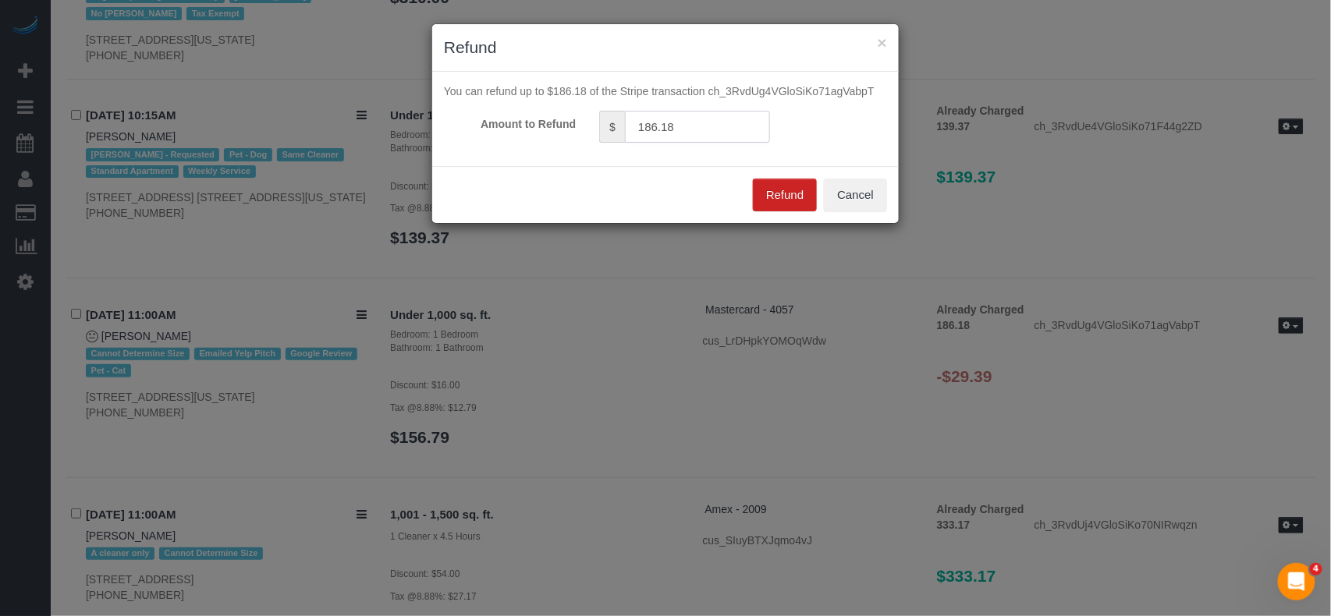
drag, startPoint x: 684, startPoint y: 128, endPoint x: 609, endPoint y: 126, distance: 74.9
click at [609, 126] on div "$ 186.18" at bounding box center [684, 127] width 171 height 32
type input "29.39"
click at [778, 194] on button "Refund" at bounding box center [785, 195] width 64 height 33
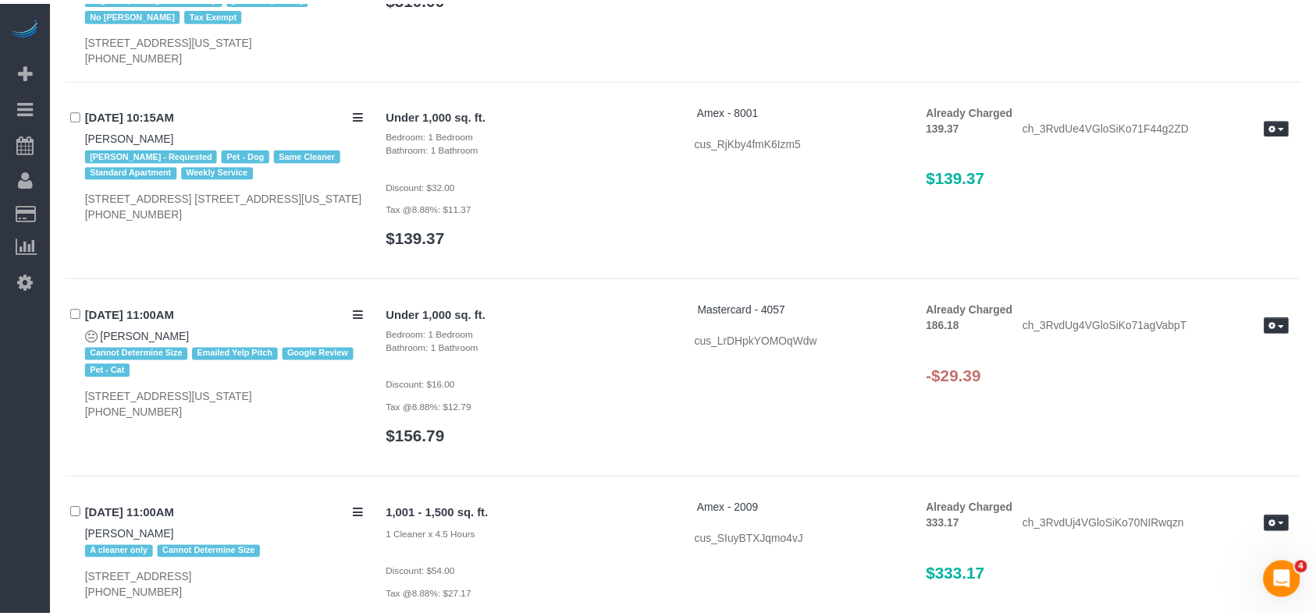
scroll to position [4192, 0]
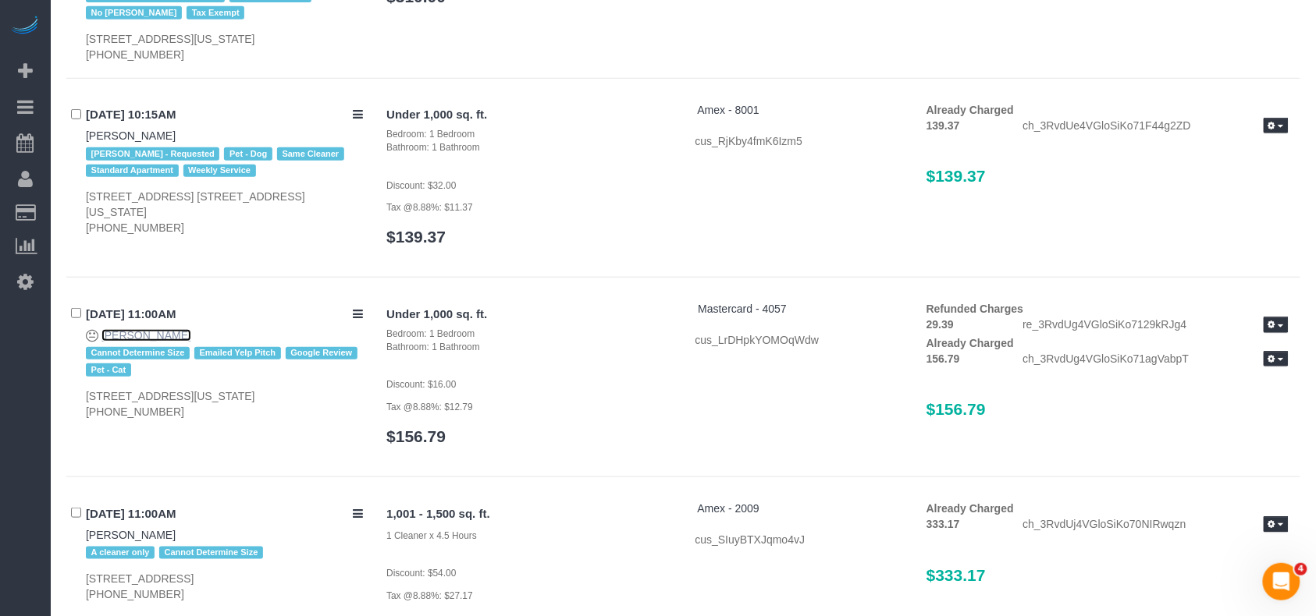
click at [151, 329] on link "Carolyn Lengel" at bounding box center [146, 335] width 90 height 12
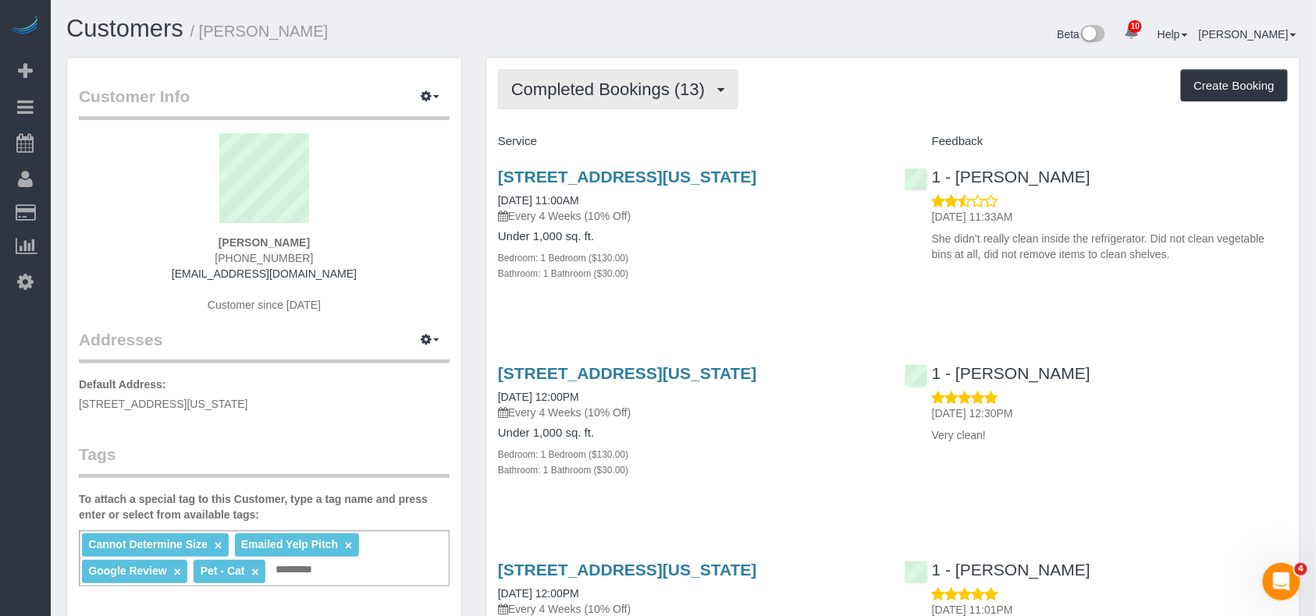
click at [724, 75] on button "Completed Bookings (13)" at bounding box center [618, 89] width 240 height 40
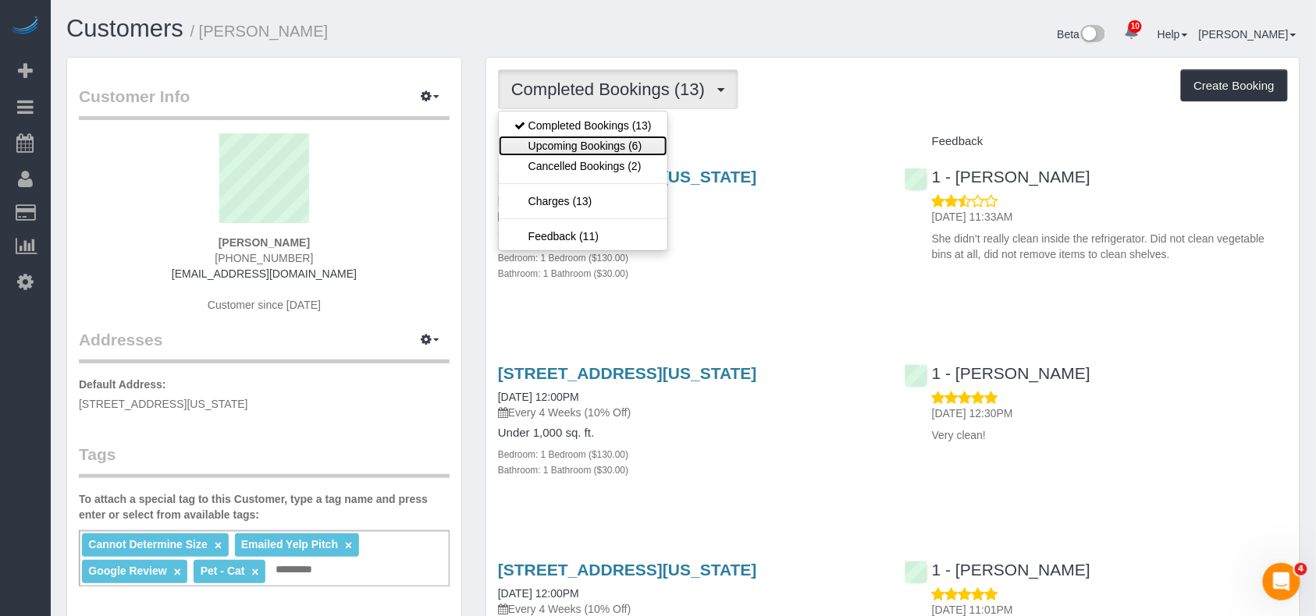
click at [652, 148] on link "Upcoming Bookings (6)" at bounding box center [583, 146] width 169 height 20
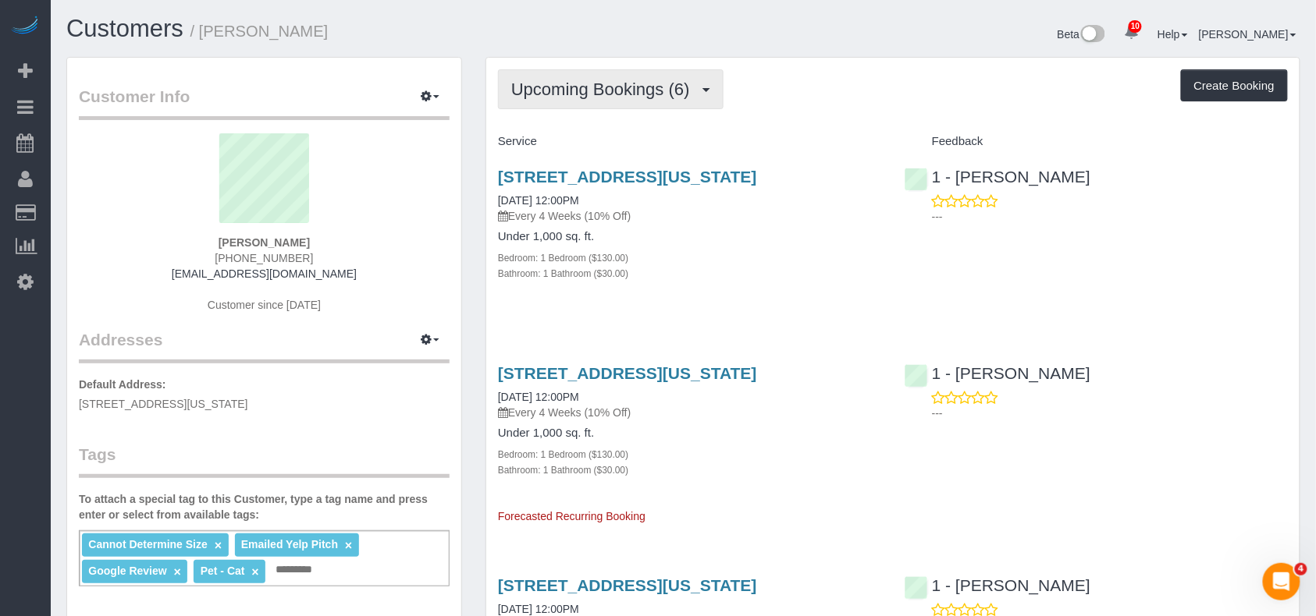
click at [643, 91] on span "Upcoming Bookings (6)" at bounding box center [604, 90] width 186 height 20
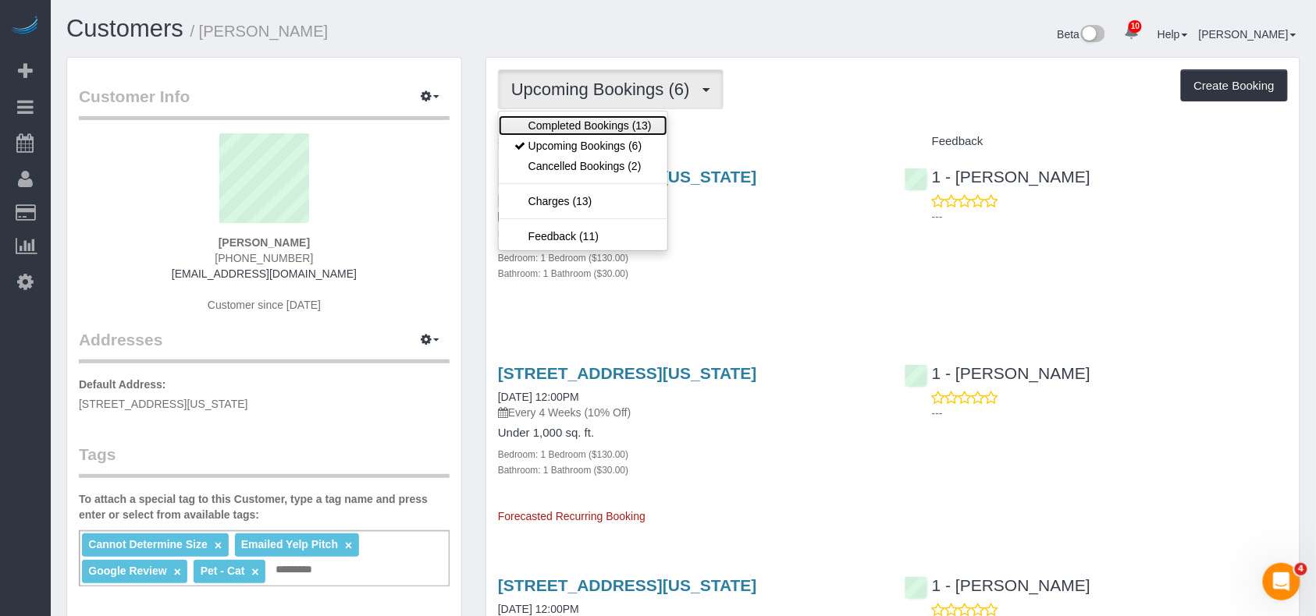
click at [619, 125] on link "Completed Bookings (13)" at bounding box center [583, 125] width 169 height 20
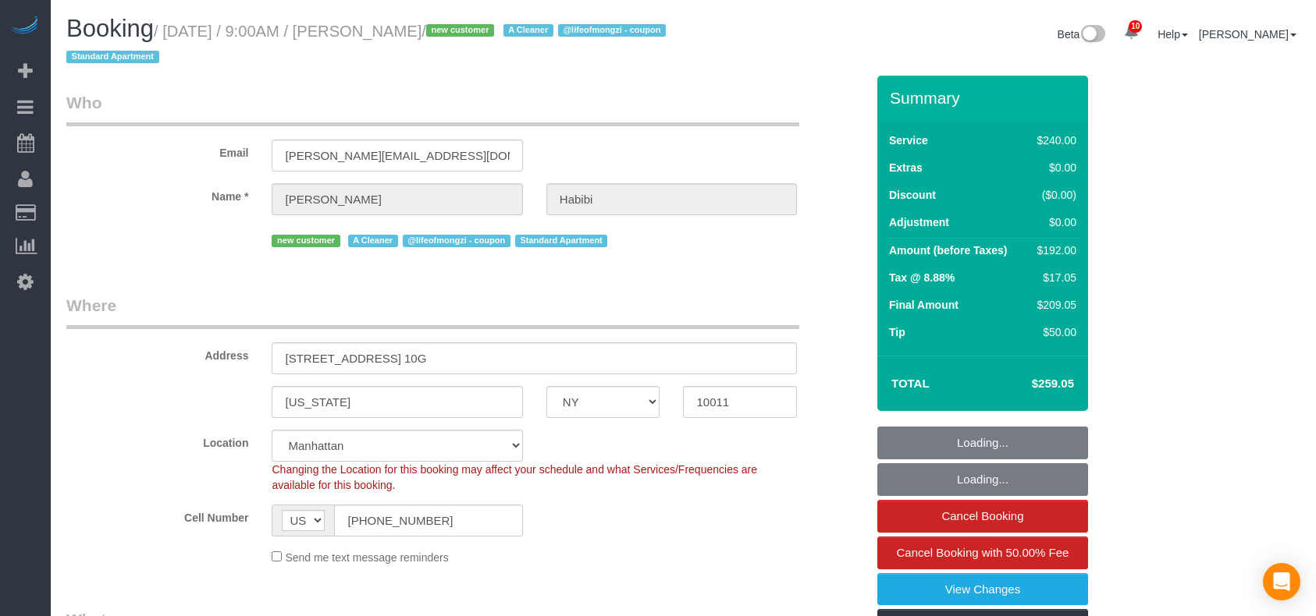
select select "NY"
select select "180"
select select "number:57"
select select "number:69"
select select "number:15"
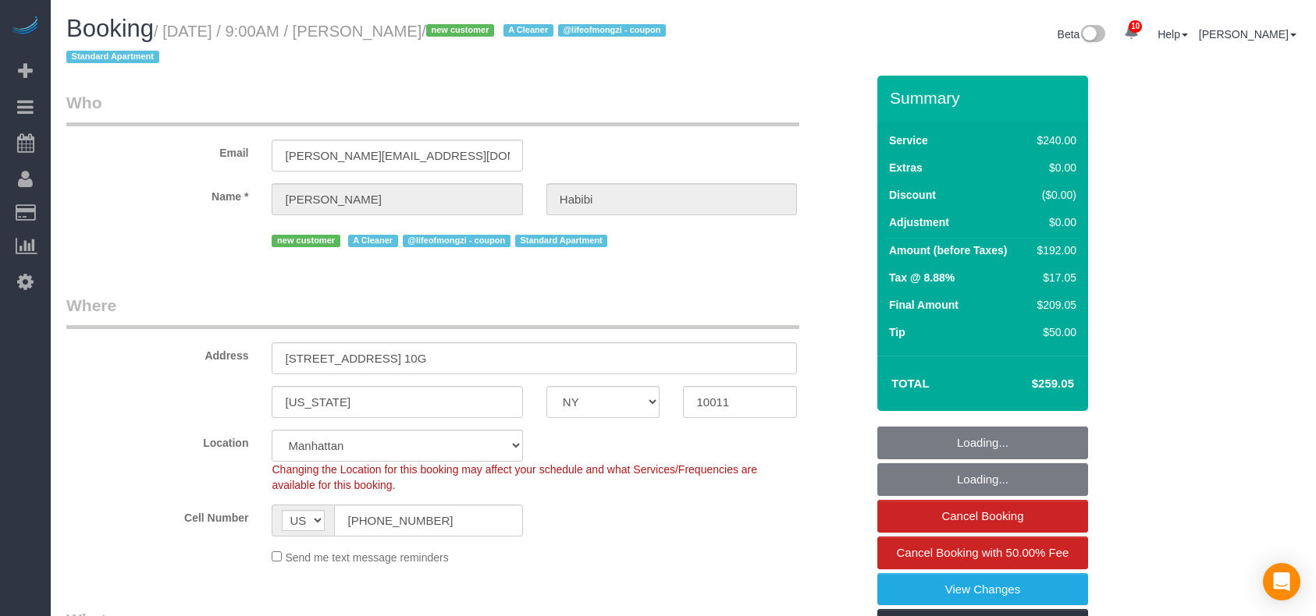
select select "number:6"
select select "spot1"
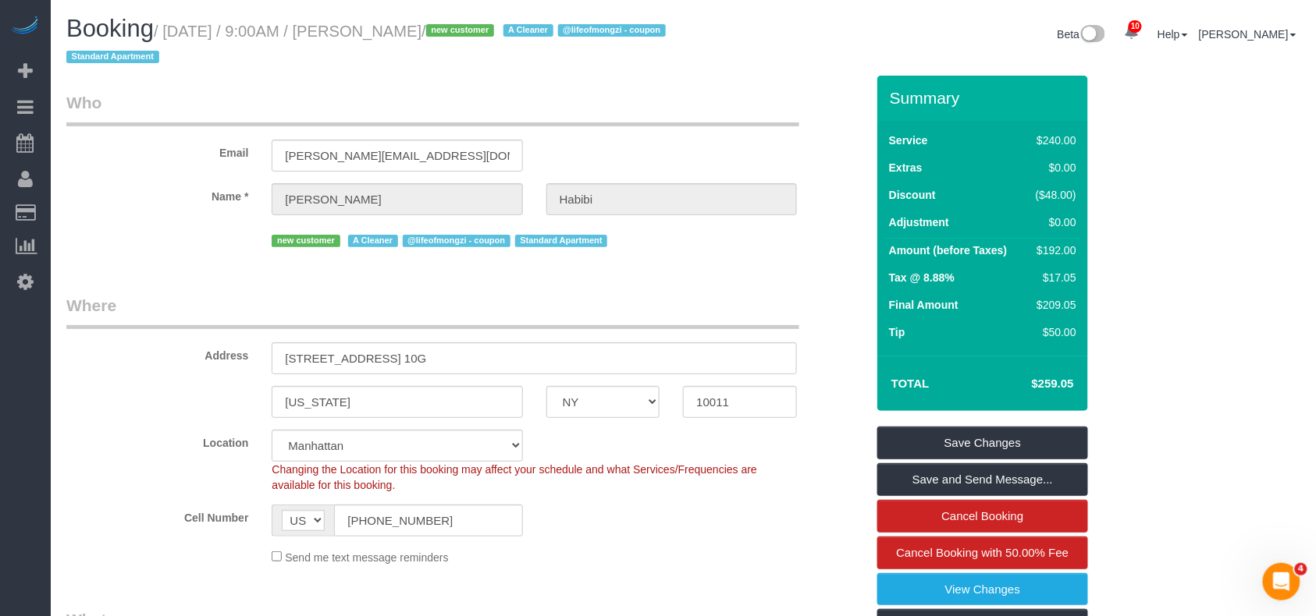
click at [425, 29] on small "/ [DATE] / 9:00AM / [PERSON_NAME] / new customer A Cleaner @lifeofmongzi - coup…" at bounding box center [368, 45] width 604 height 44
copy small "Habibi"
click at [439, 59] on h1 "Booking / [DATE] / 9:00AM / [PERSON_NAME] / new customer A Cleaner @lifeofmongz…" at bounding box center [368, 42] width 605 height 53
drag, startPoint x: 459, startPoint y: 30, endPoint x: 166, endPoint y: 32, distance: 292.6
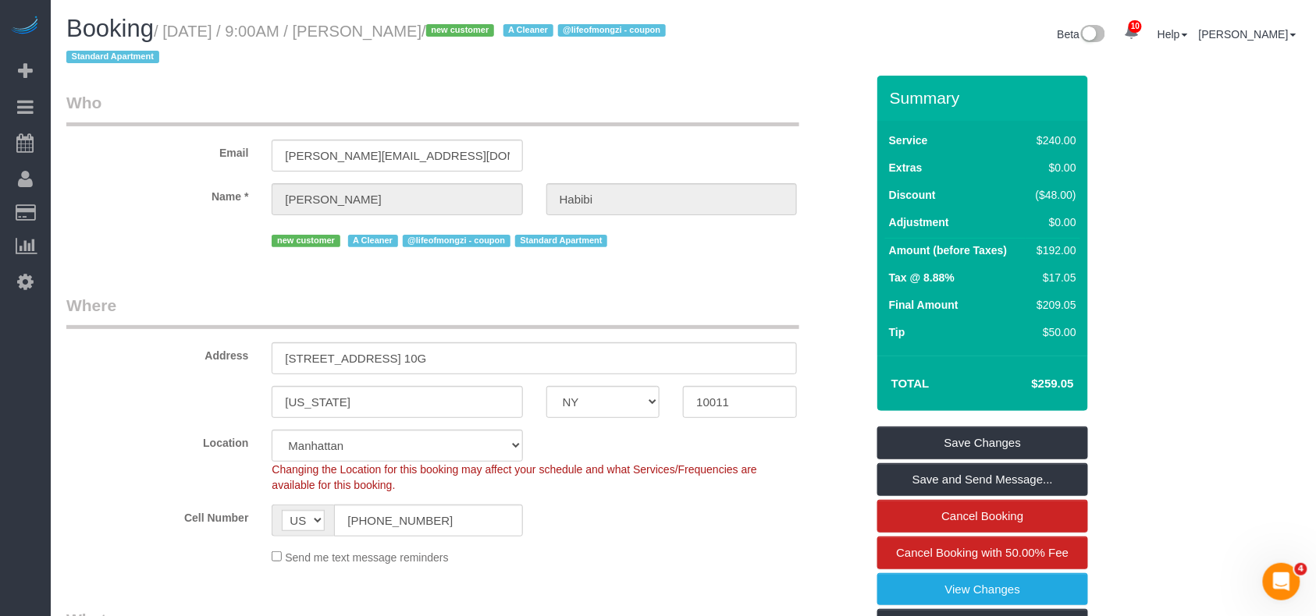
click at [166, 32] on small "/ [DATE] / 9:00AM / [PERSON_NAME] / new customer A Cleaner @lifeofmongzi - coup…" at bounding box center [368, 45] width 604 height 44
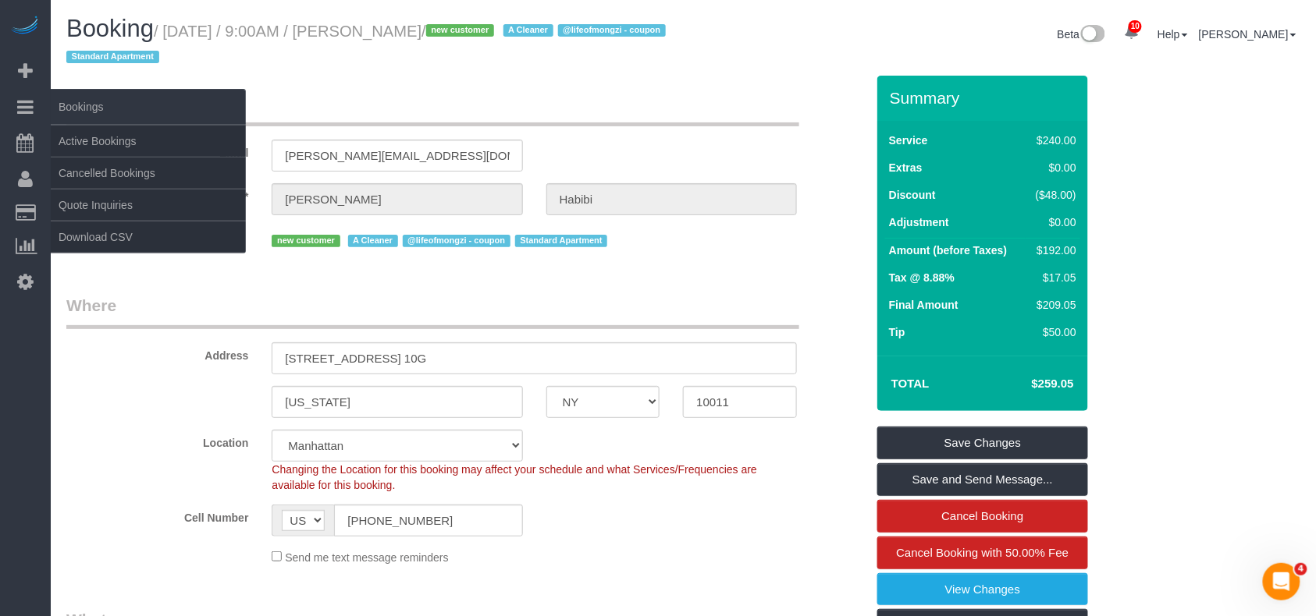
copy small "[DATE] / 9:00AM / [PERSON_NAME]"
